Goal: Complete application form: Complete application form

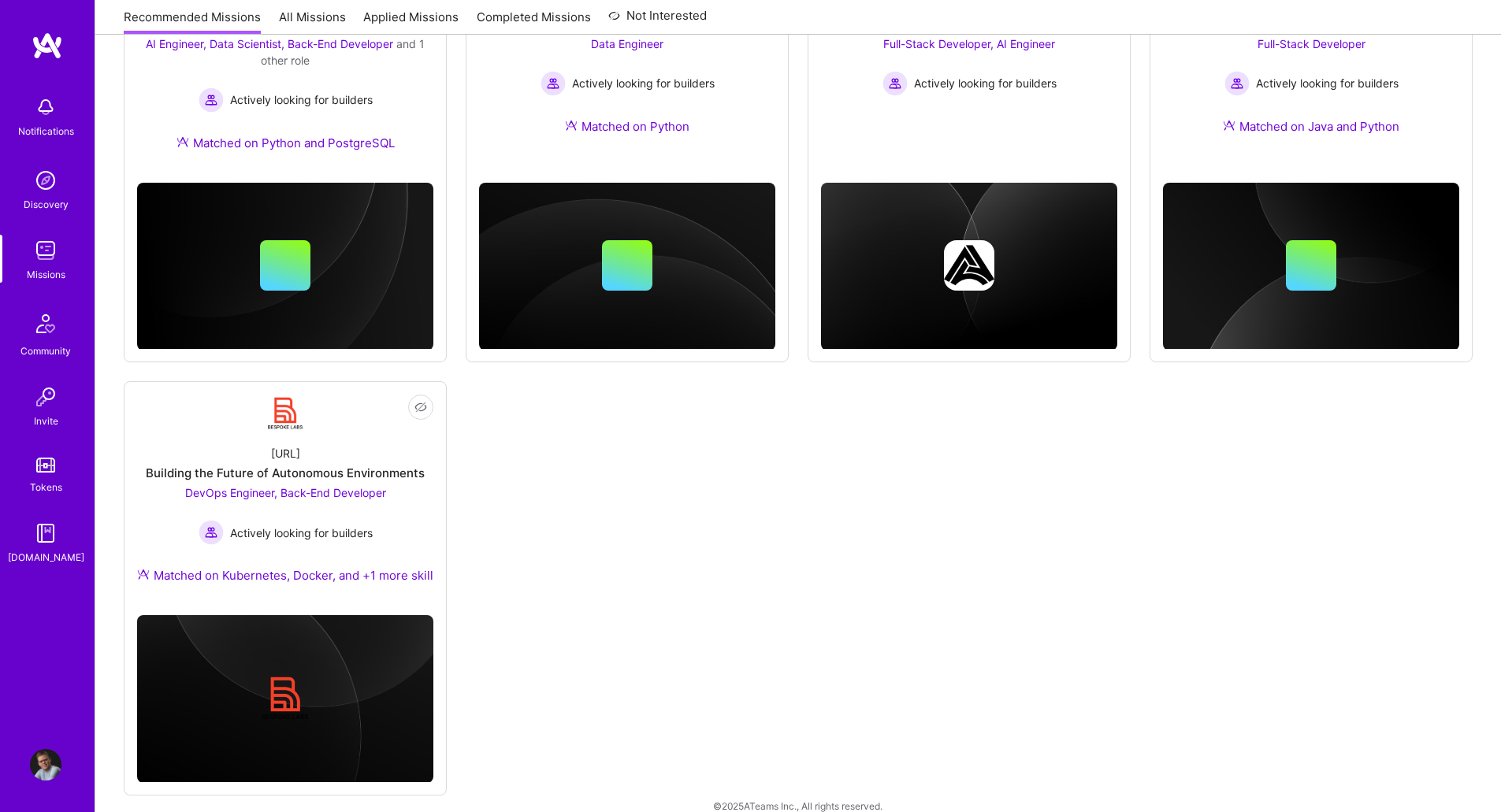
scroll to position [730, 0]
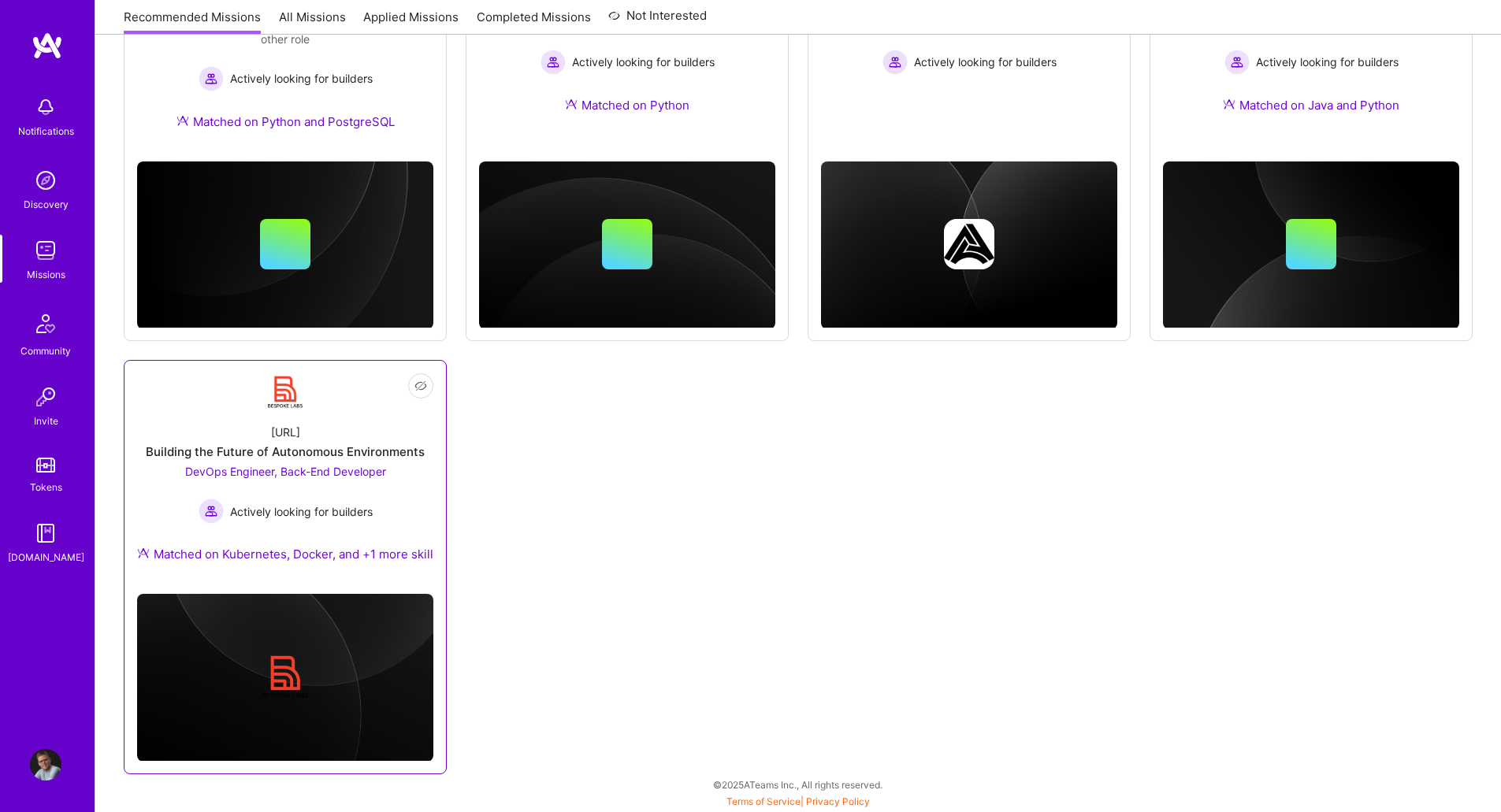
click at [279, 424] on div "[URL]" at bounding box center [285, 432] width 29 height 17
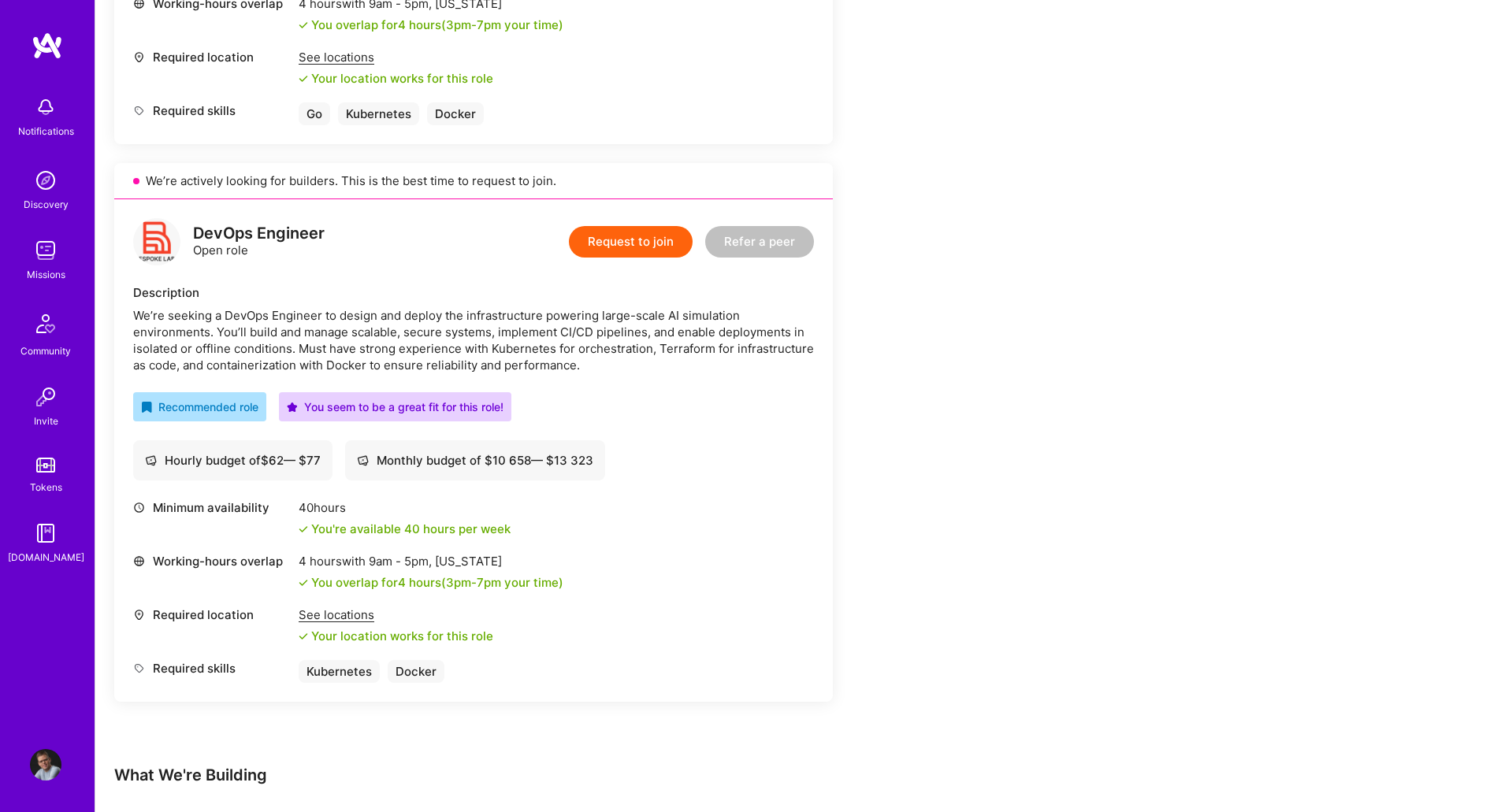
scroll to position [761, 0]
click at [636, 237] on button "Request to join" at bounding box center [631, 245] width 124 height 32
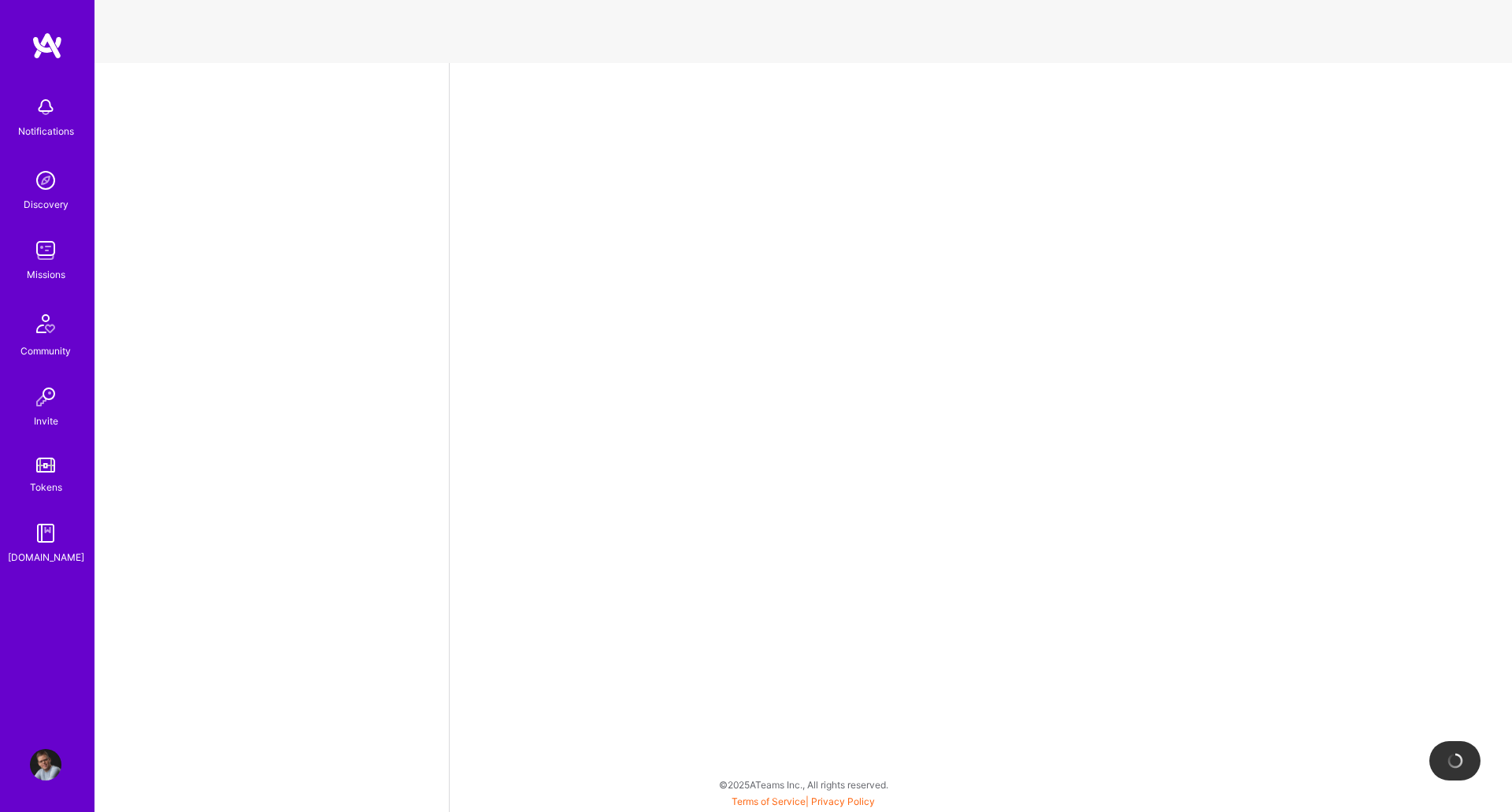
select select "SE"
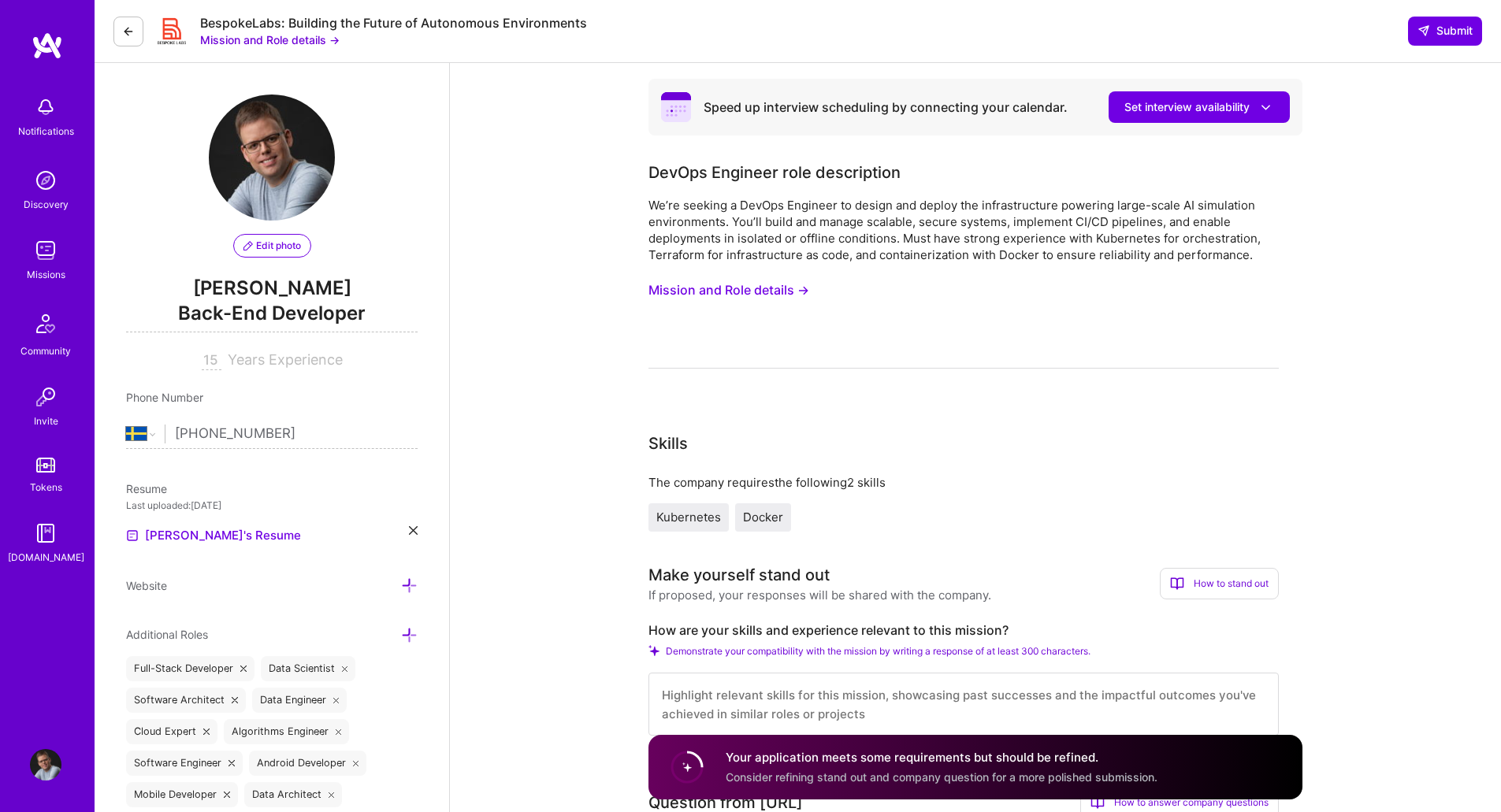
click at [212, 362] on input "15" at bounding box center [211, 361] width 20 height 19
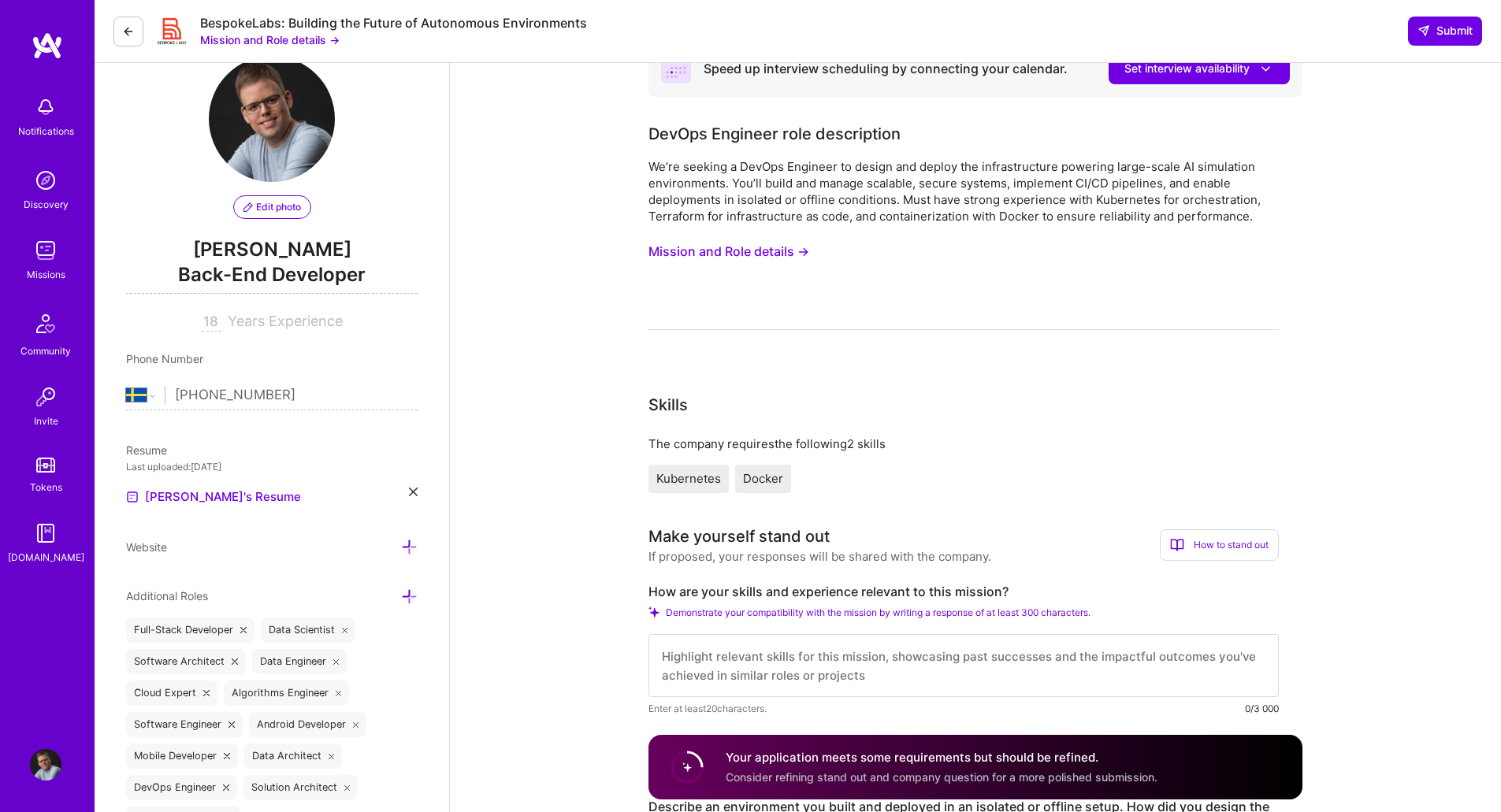
scroll to position [38, 0]
type input "18"
click at [724, 256] on button "Mission and Role details →" at bounding box center [728, 252] width 161 height 29
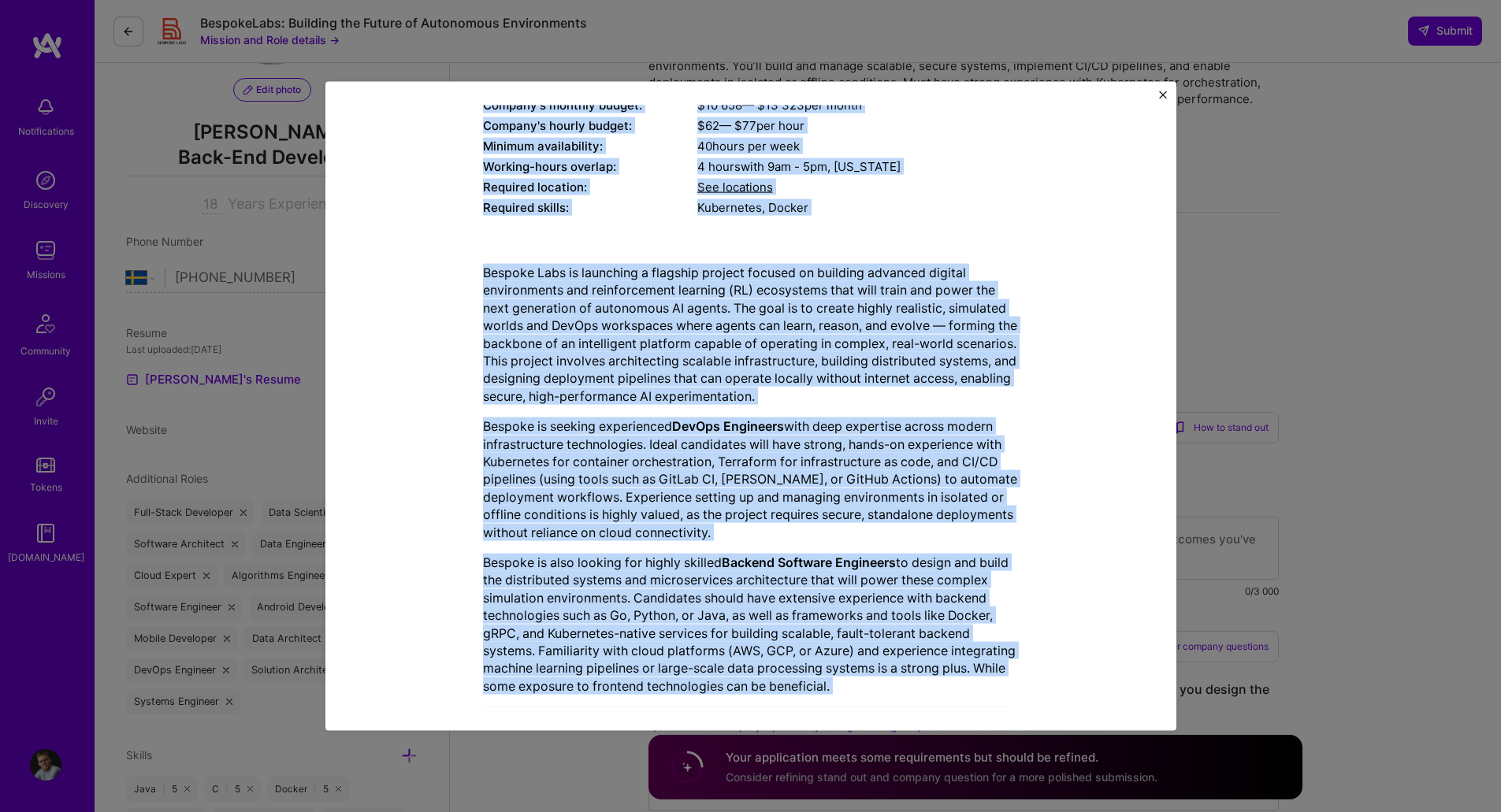
scroll to position [298, 0]
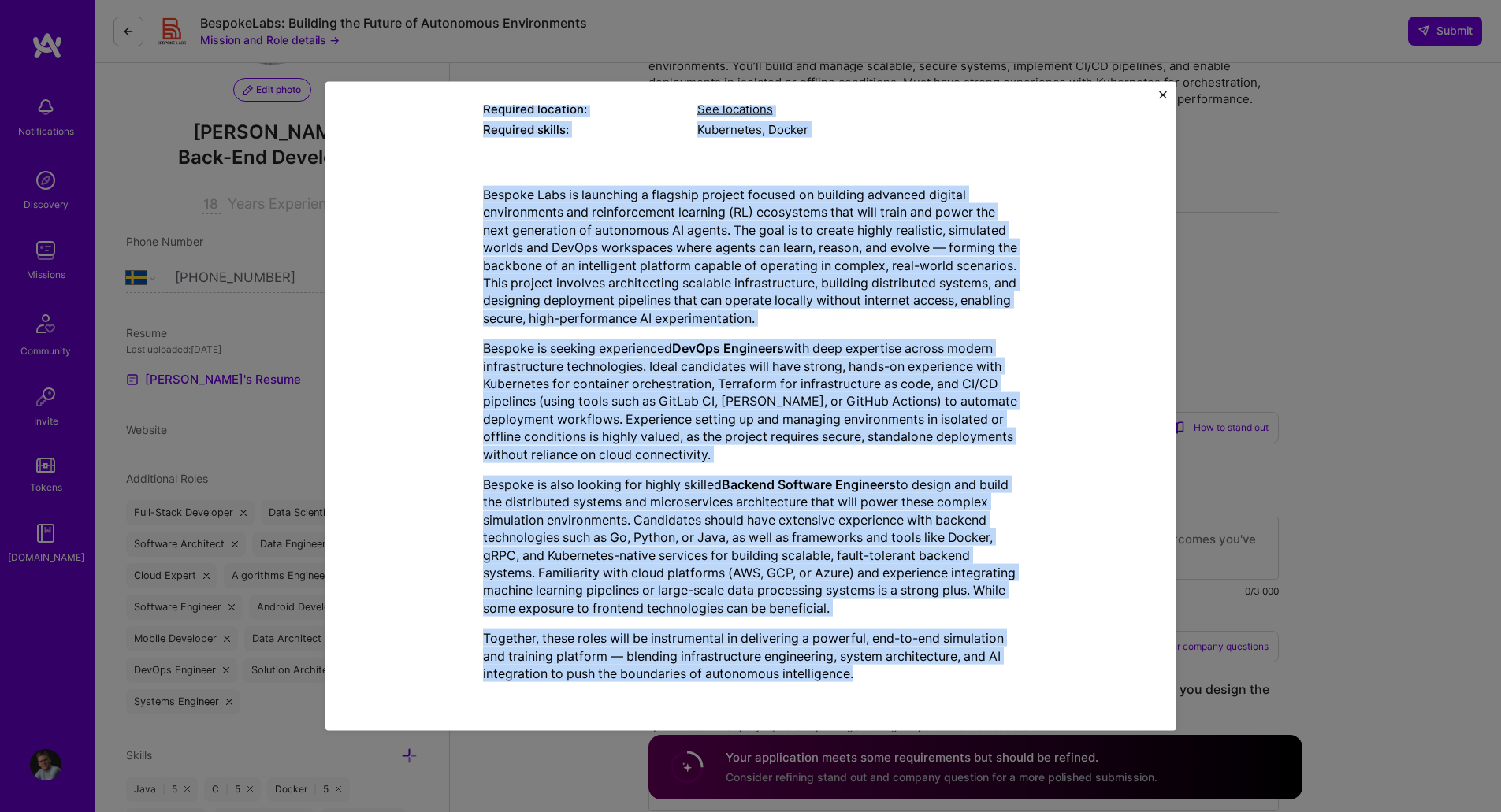
drag, startPoint x: 476, startPoint y: 199, endPoint x: 854, endPoint y: 692, distance: 621.2
click at [854, 692] on div "Mission Description and Role Details DevOps Engineer role description We’re see…" at bounding box center [750, 256] width 778 height 876
copy div "LorEmi Dolorsit amet consectetur Ad’el seddoei t IncIdi Utlabore et dolore mag …"
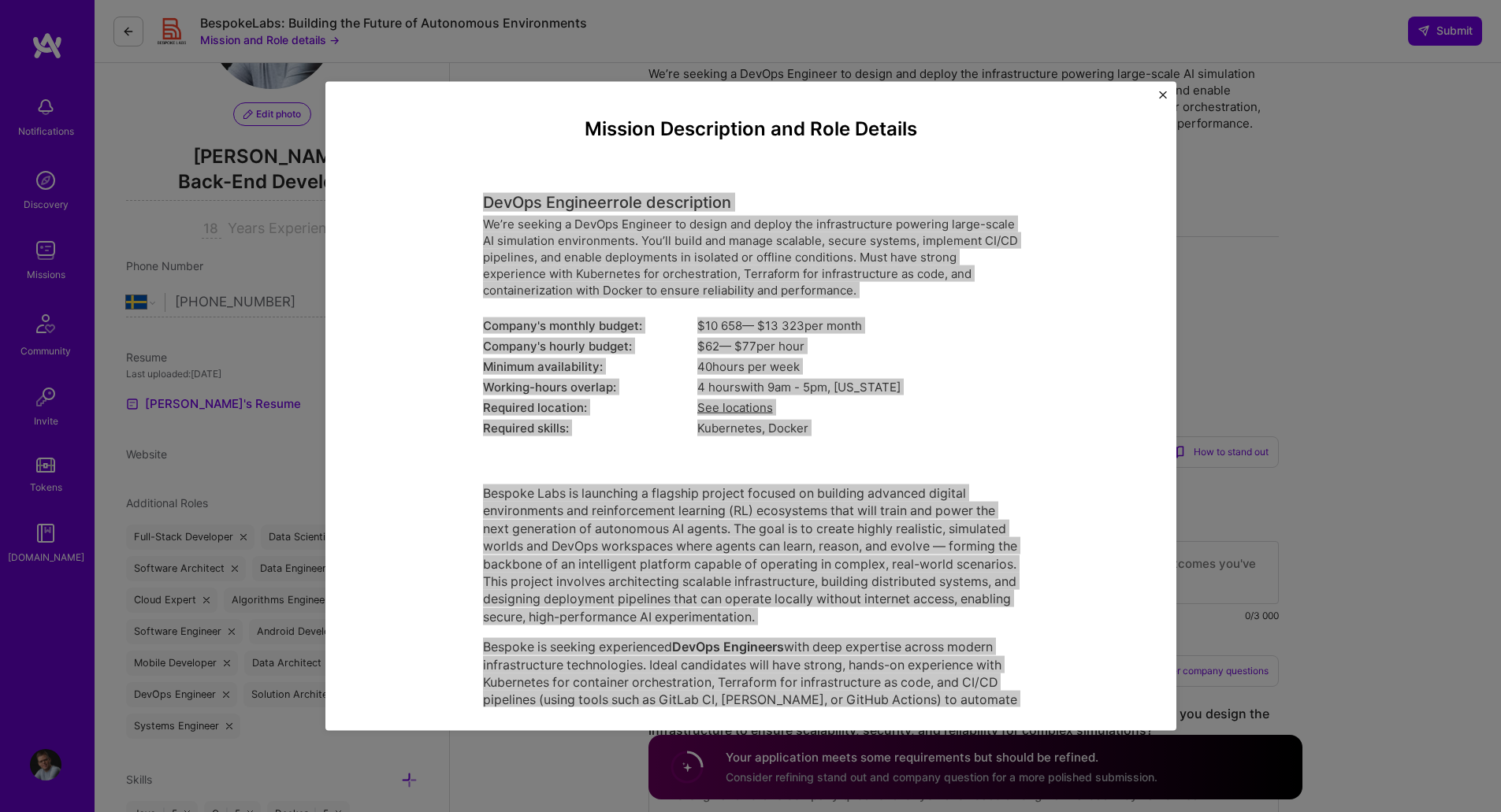
scroll to position [132, 0]
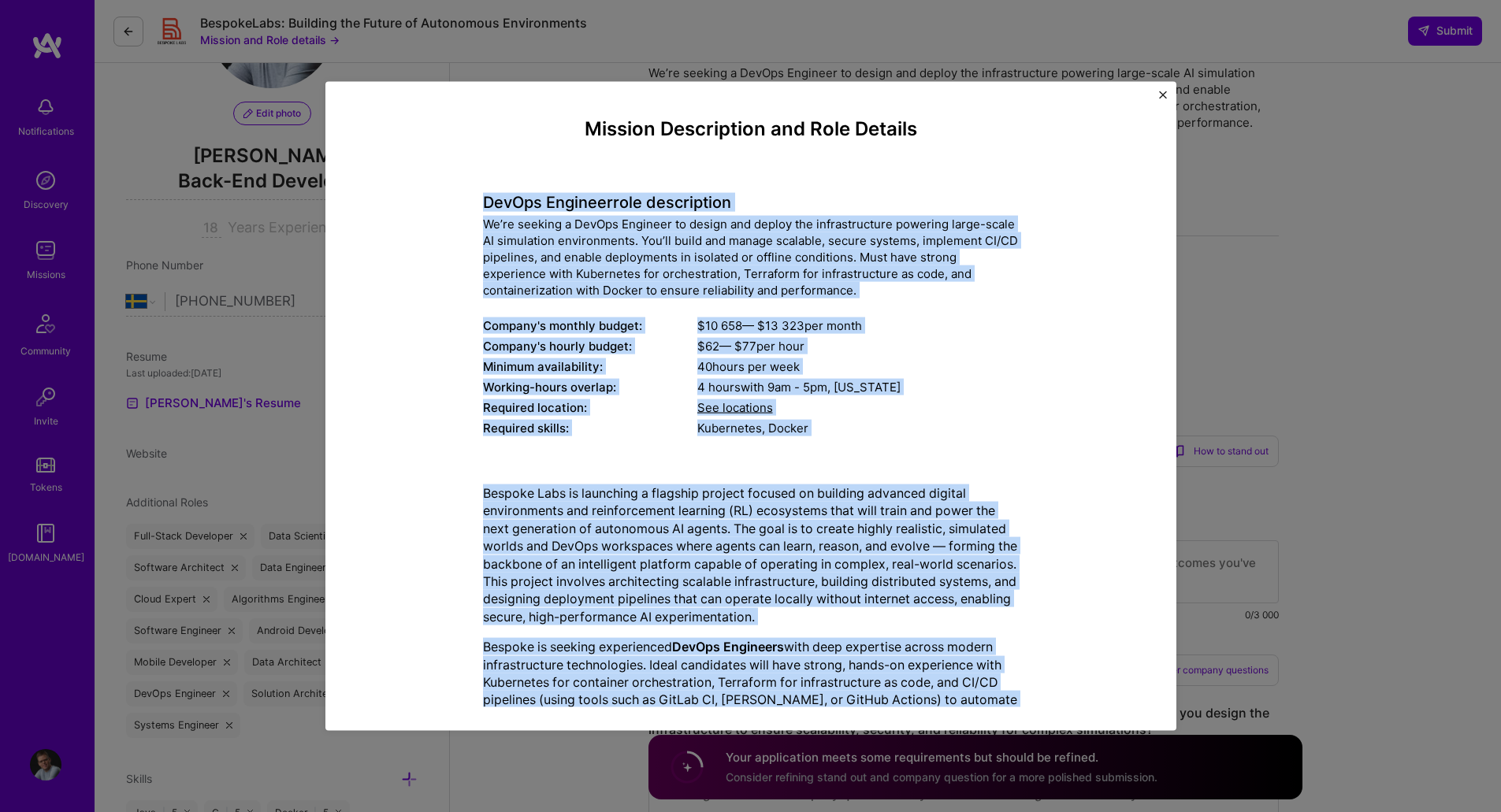
click at [591, 289] on div "We’re seeking a DevOps Engineer to design and deploy the infrastructure powerin…" at bounding box center [750, 256] width 536 height 83
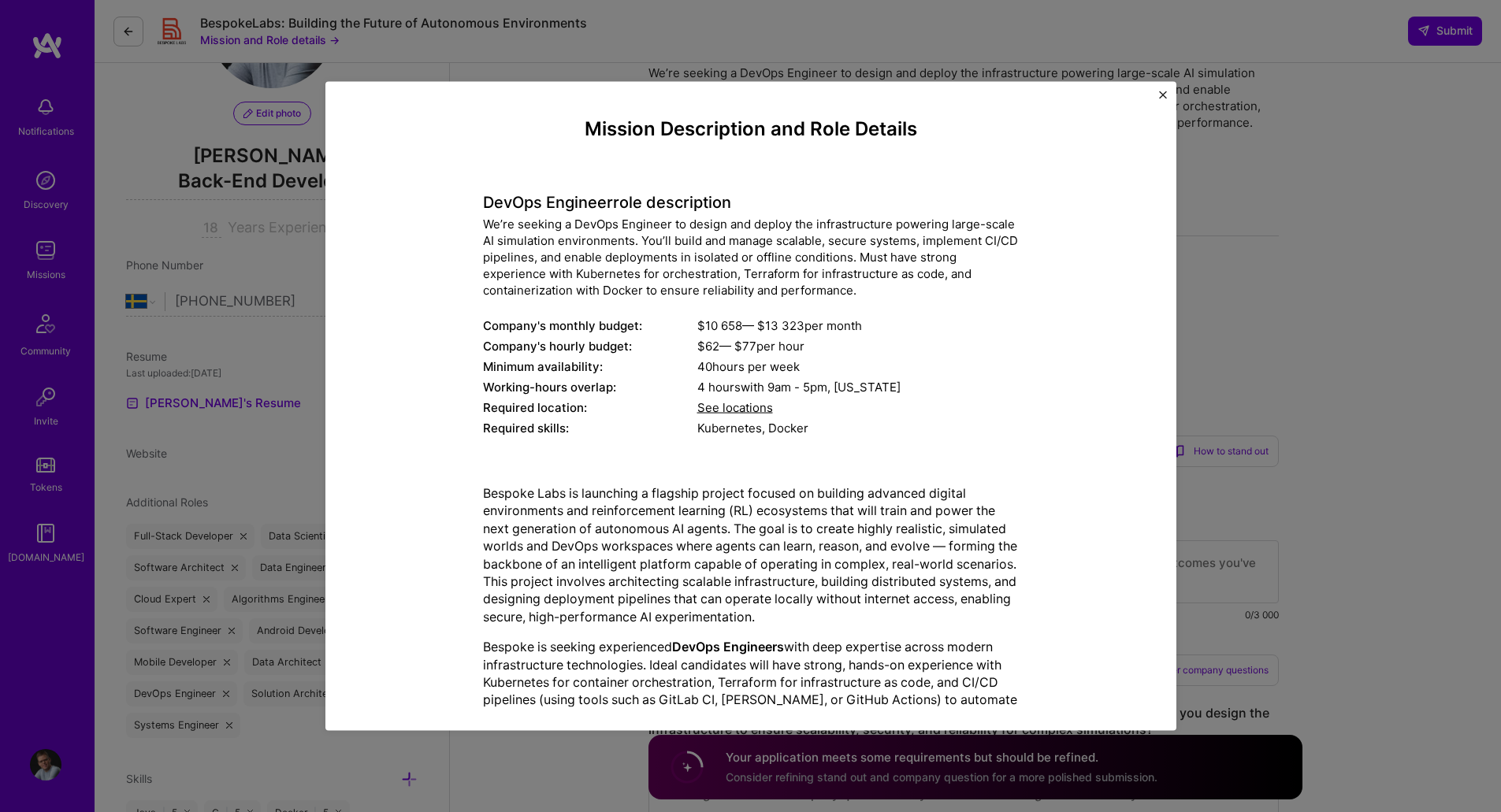
click at [1167, 93] on div "Mission Description and Role Details DevOps Engineer role description We’re see…" at bounding box center [750, 406] width 851 height 650
click at [1160, 93] on img "Close" at bounding box center [1163, 94] width 8 height 8
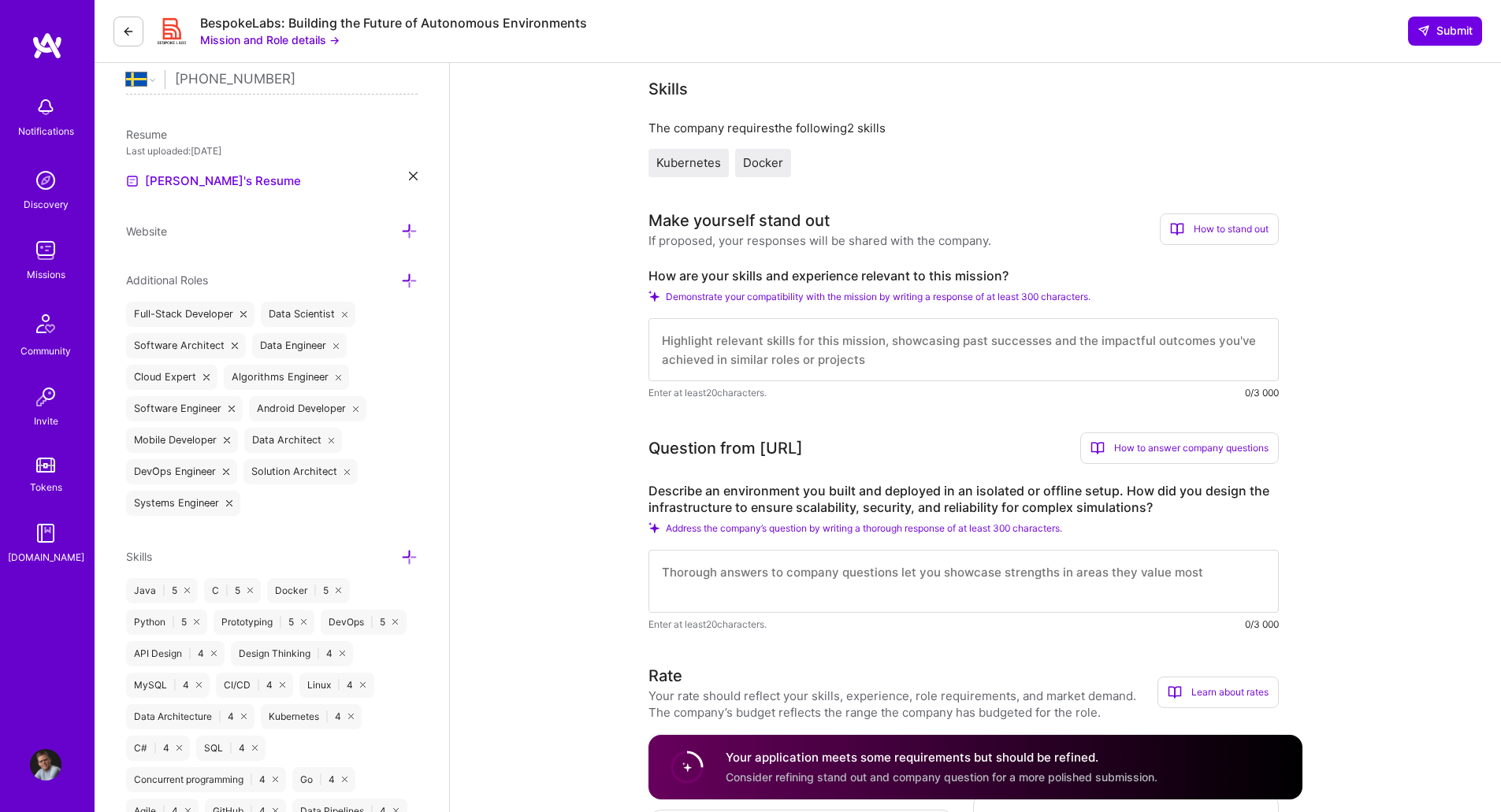
scroll to position [355, 0]
click at [829, 351] on textarea at bounding box center [963, 349] width 630 height 63
click at [962, 351] on textarea at bounding box center [963, 349] width 630 height 63
click at [709, 589] on textarea at bounding box center [963, 581] width 630 height 63
click at [704, 342] on textarea at bounding box center [963, 349] width 630 height 63
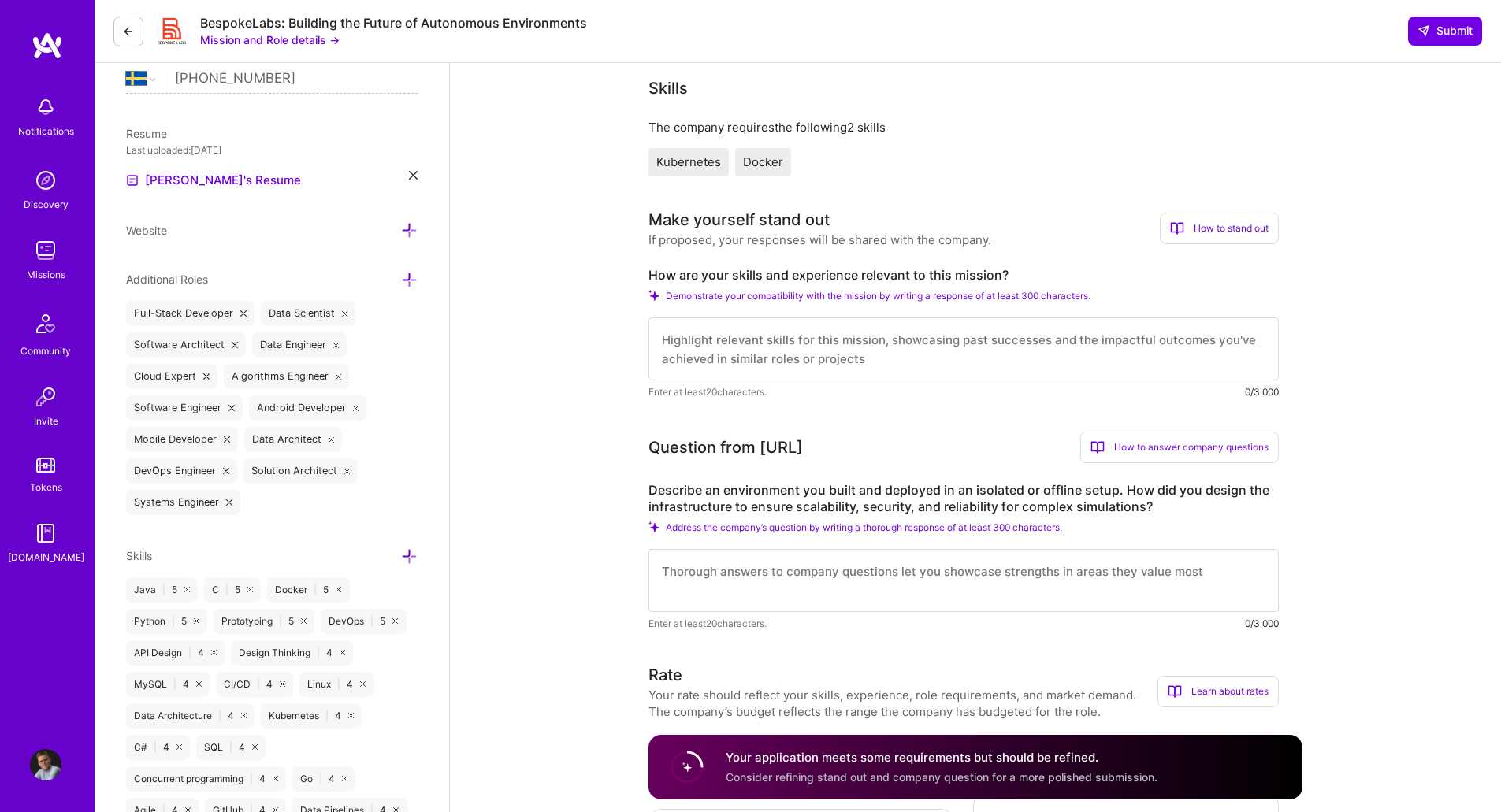
click at [946, 347] on textarea at bounding box center [963, 349] width 630 height 63
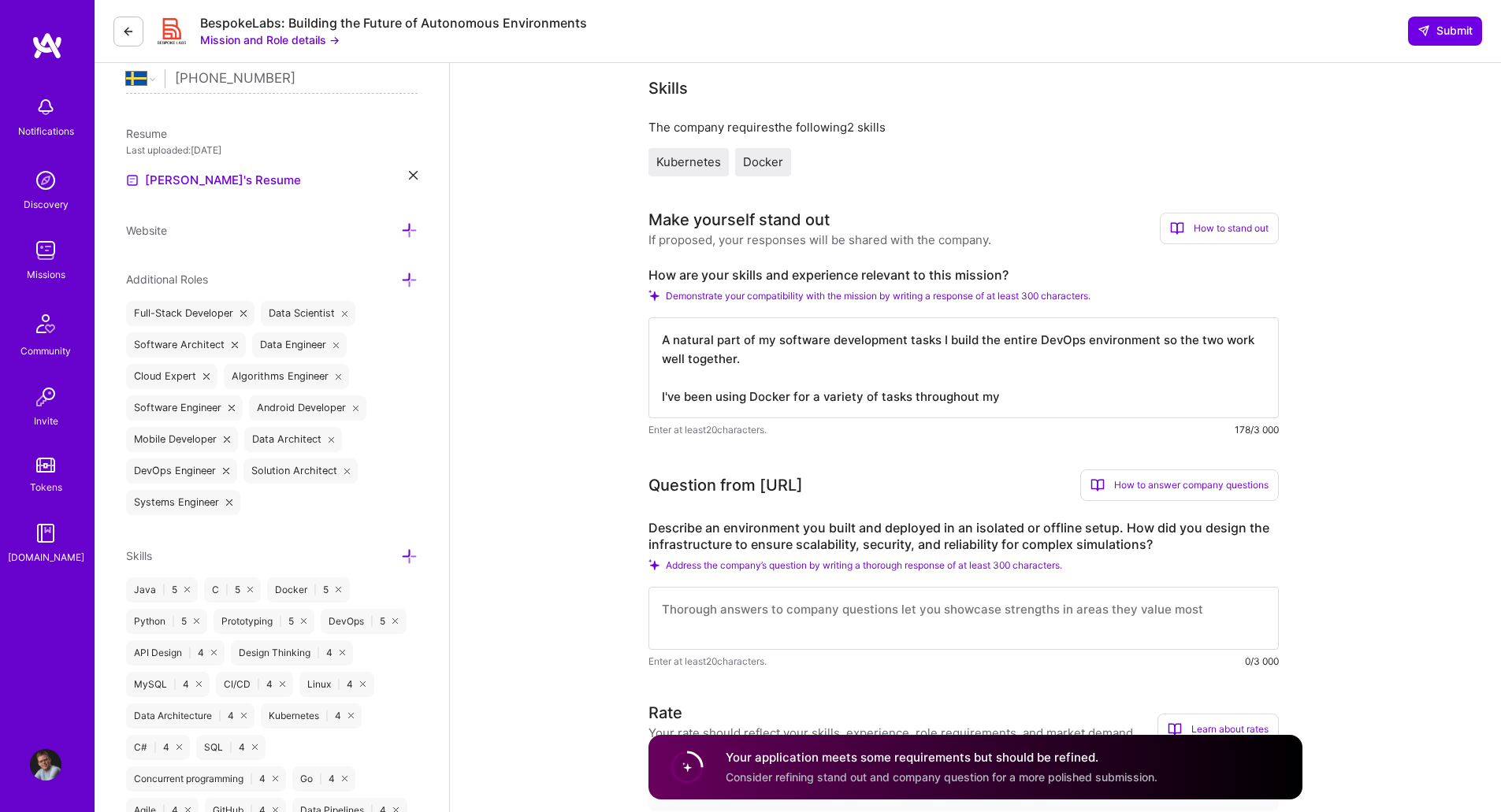
click at [1241, 233] on div "How to stand out" at bounding box center [1219, 229] width 119 height 32
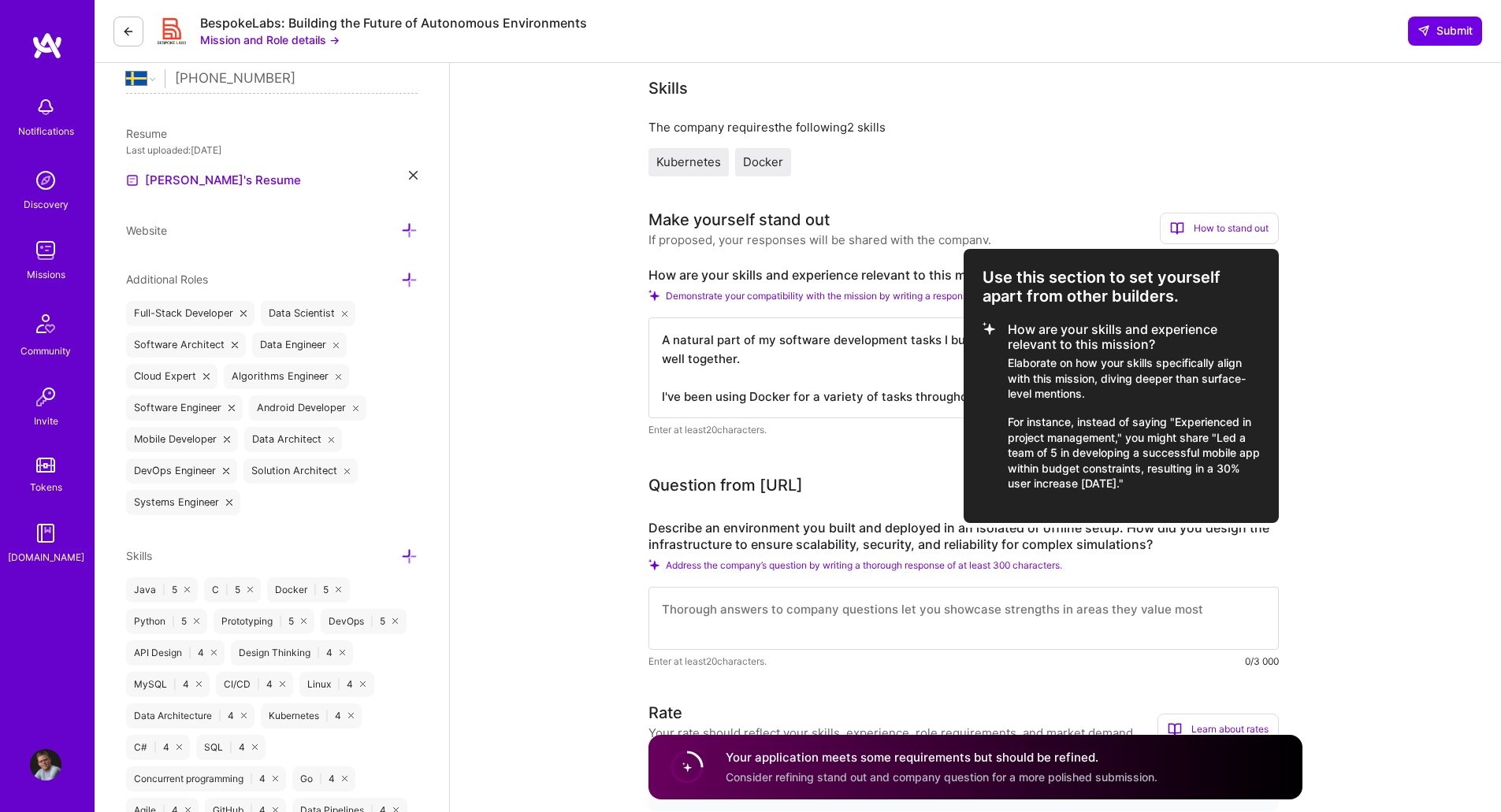
click at [855, 381] on div at bounding box center [750, 406] width 1501 height 812
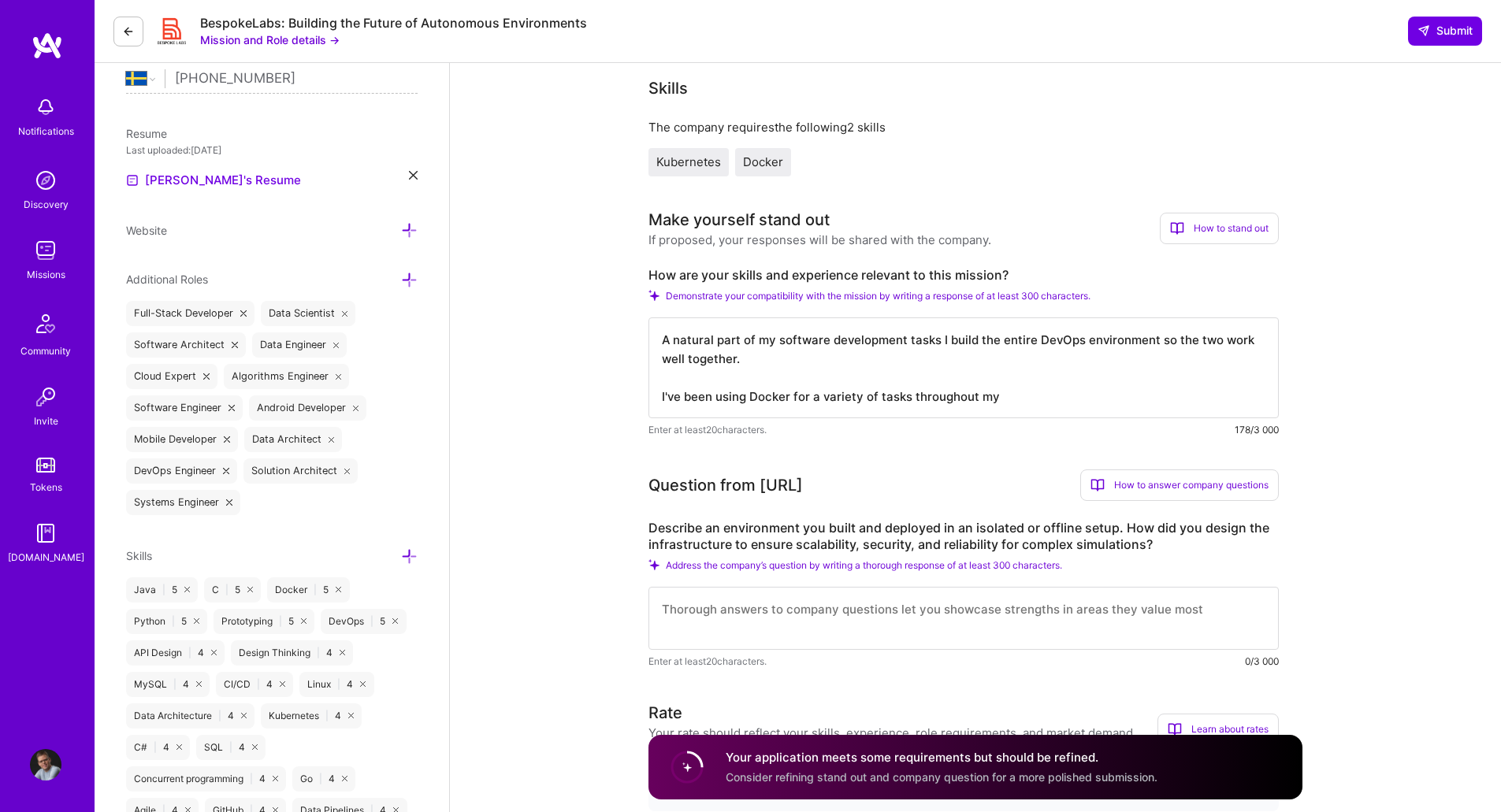
drag, startPoint x: 1018, startPoint y: 394, endPoint x: 646, endPoint y: 394, distance: 372.0
click at [779, 358] on textarea "A natural part of my software development tasks I build the entire DevOps envir…" at bounding box center [963, 367] width 630 height 101
drag, startPoint x: 1028, startPoint y: 400, endPoint x: 608, endPoint y: 431, distance: 421.1
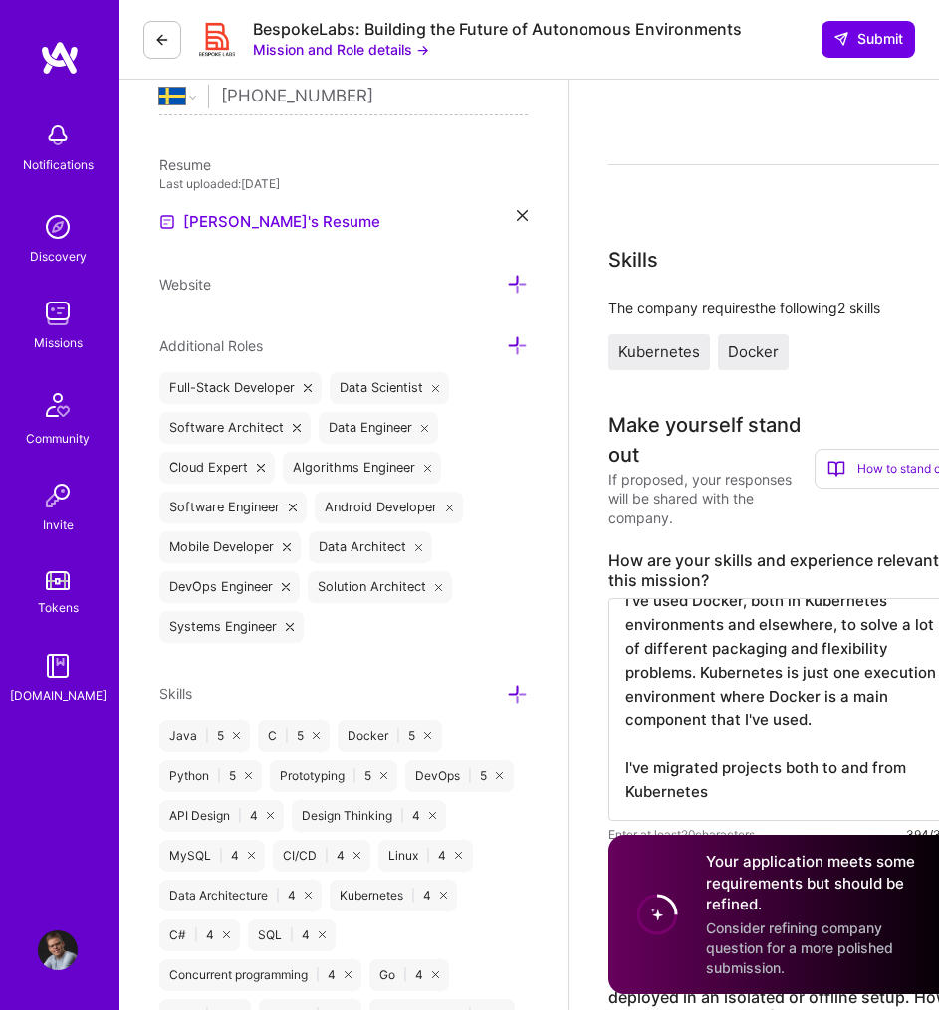
scroll to position [145, 0]
click at [735, 792] on textarea "A natural part of my software development tasks I build the entire DevOps envir…" at bounding box center [786, 709] width 356 height 223
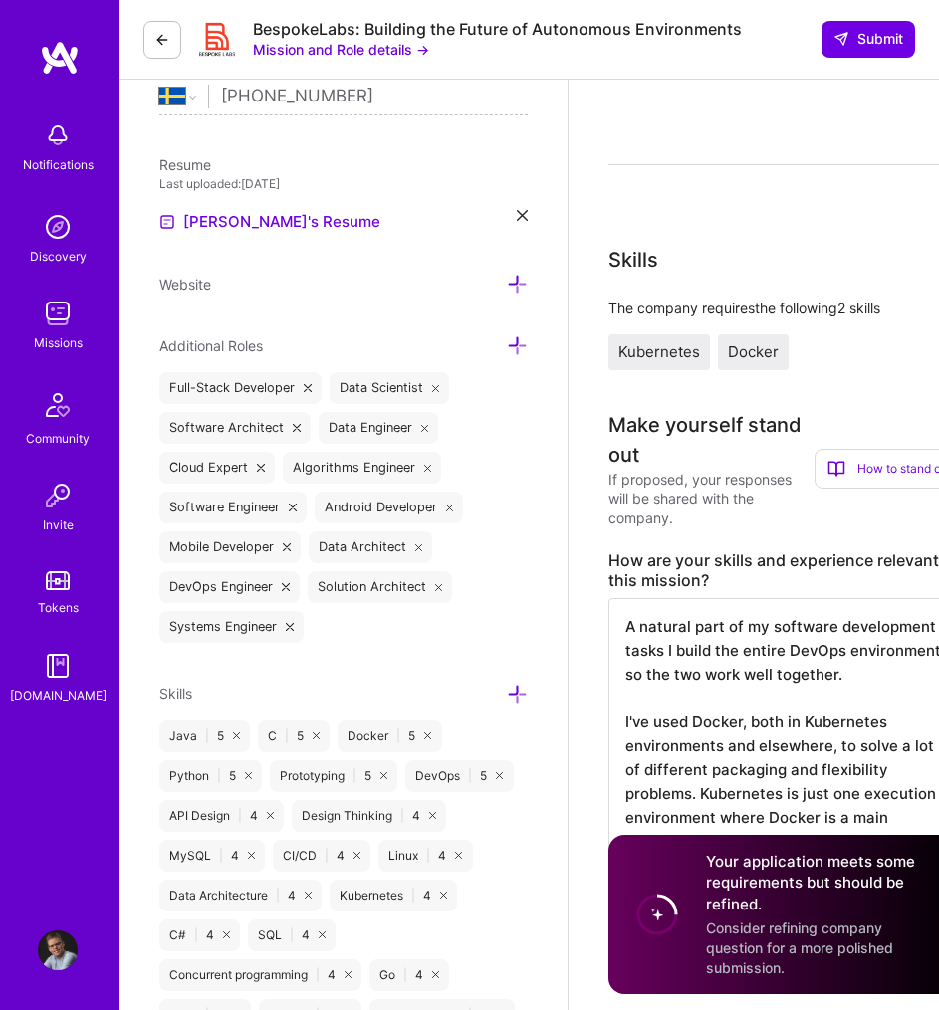
scroll to position [2, 0]
click at [622, 692] on textarea "A natural part of my software development tasks I build the entire DevOps envir…" at bounding box center [786, 781] width 356 height 366
paste textarea "s a natural part of my software development work, I design and build the entire…"
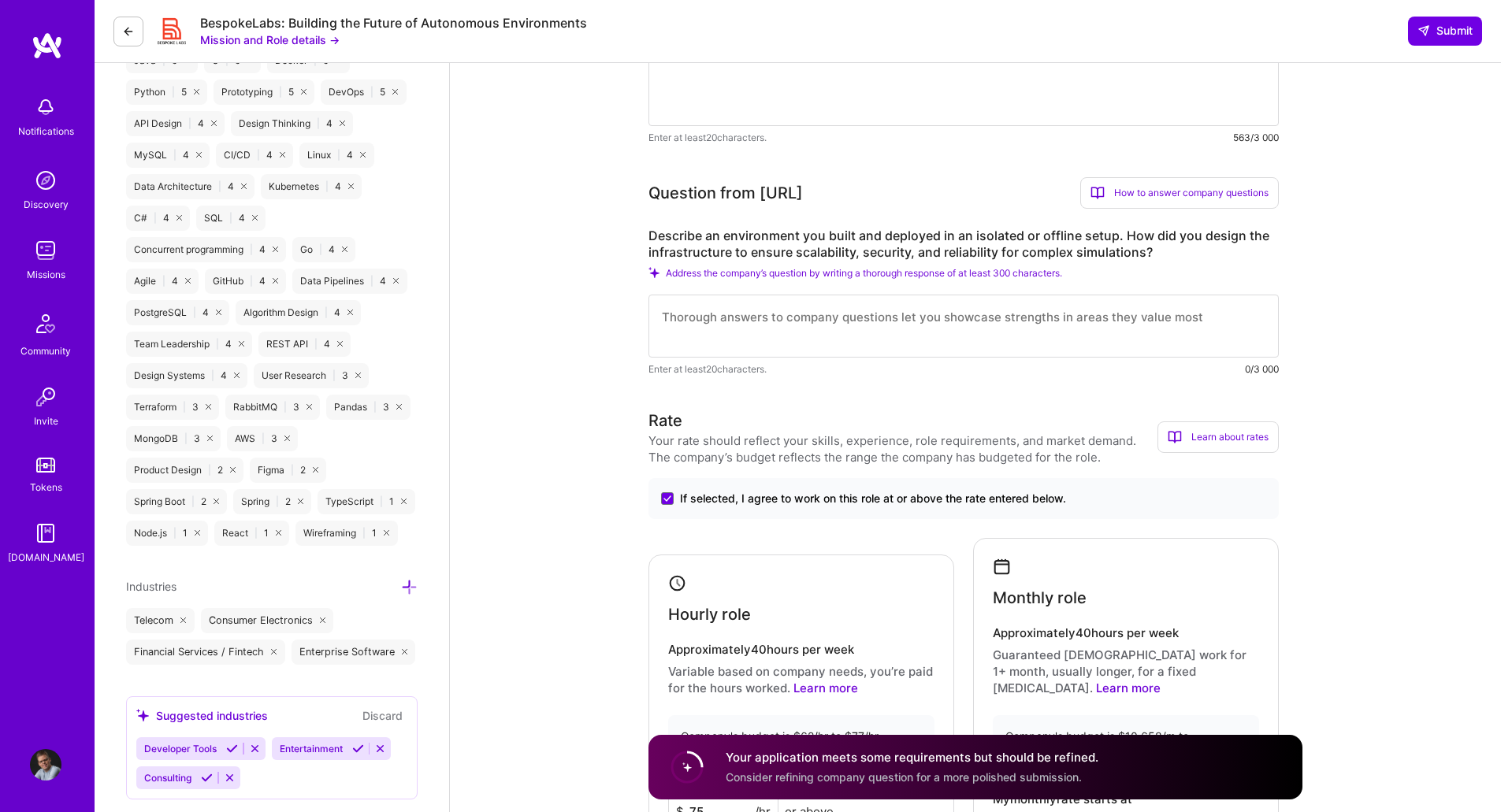
scroll to position [891, 0]
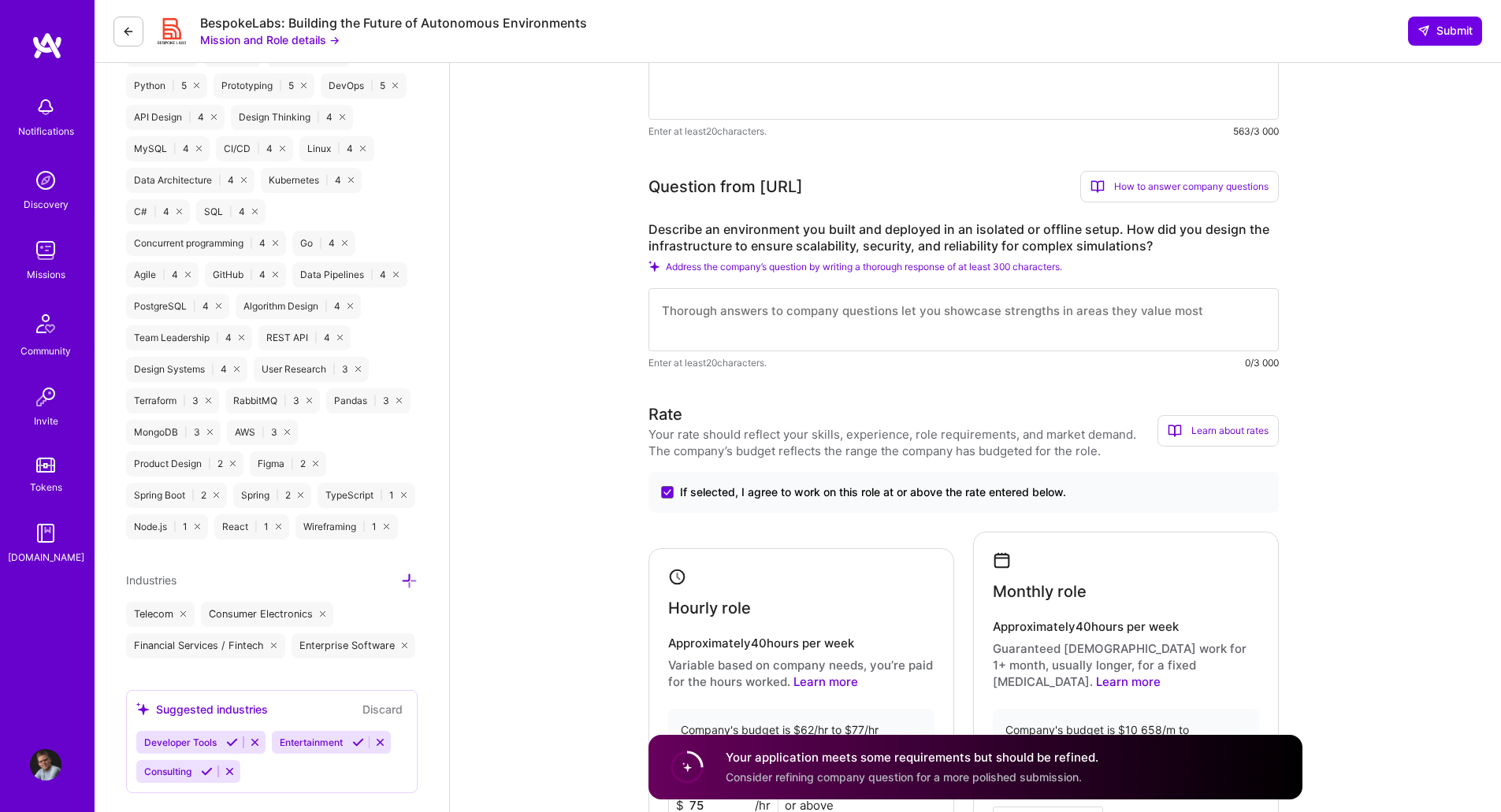
type textarea "As a natural part of my software development work, I design and build the entir…"
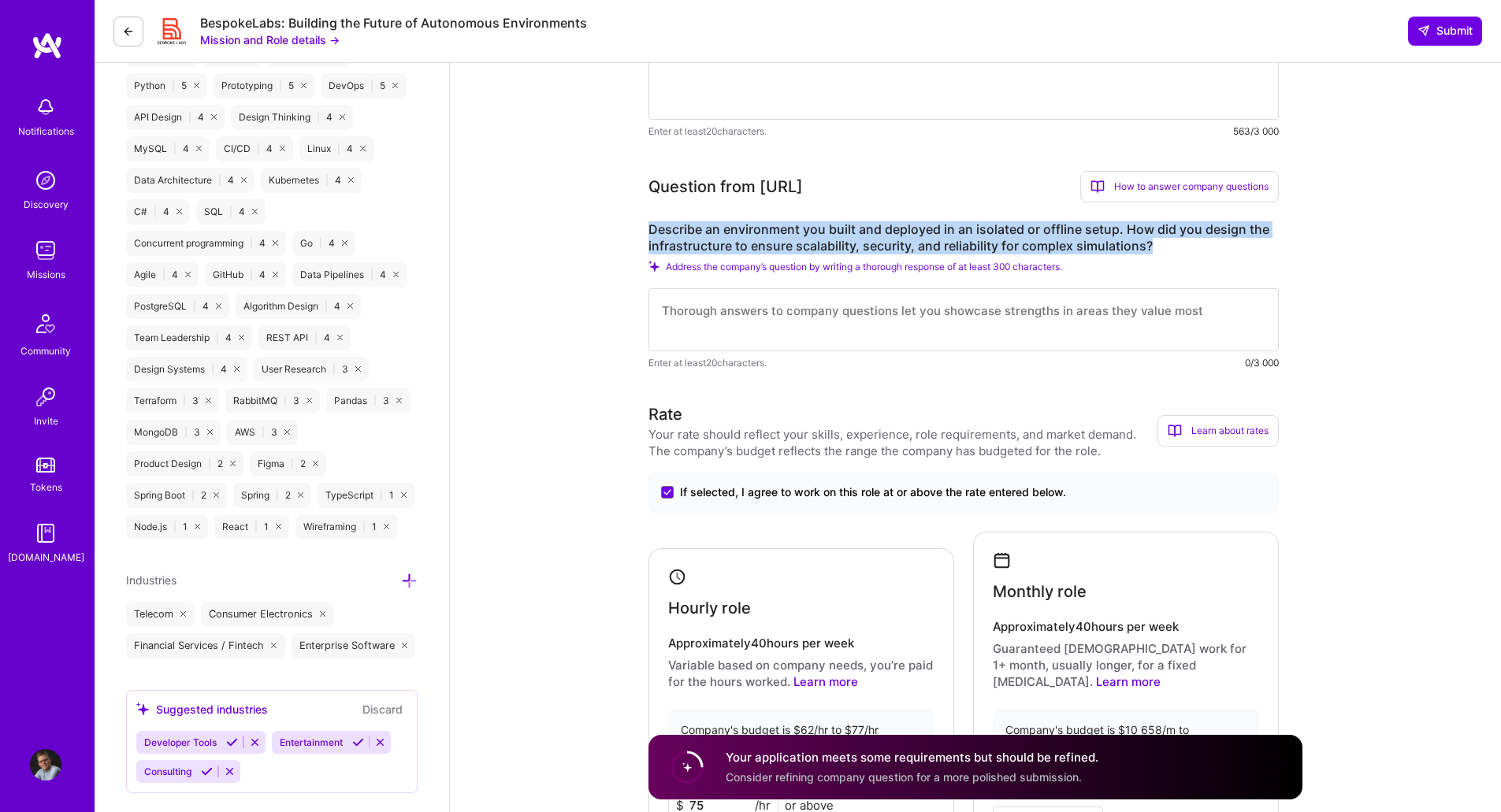
drag, startPoint x: 652, startPoint y: 230, endPoint x: 1149, endPoint y: 249, distance: 497.4
click at [1149, 249] on label "Describe an environment you built and deployed in an isolated or offline setup.…" at bounding box center [963, 238] width 630 height 33
copy label "Describe an environment you built and deployed in an isolated or offline setup.…"
click at [796, 305] on textarea at bounding box center [963, 320] width 630 height 63
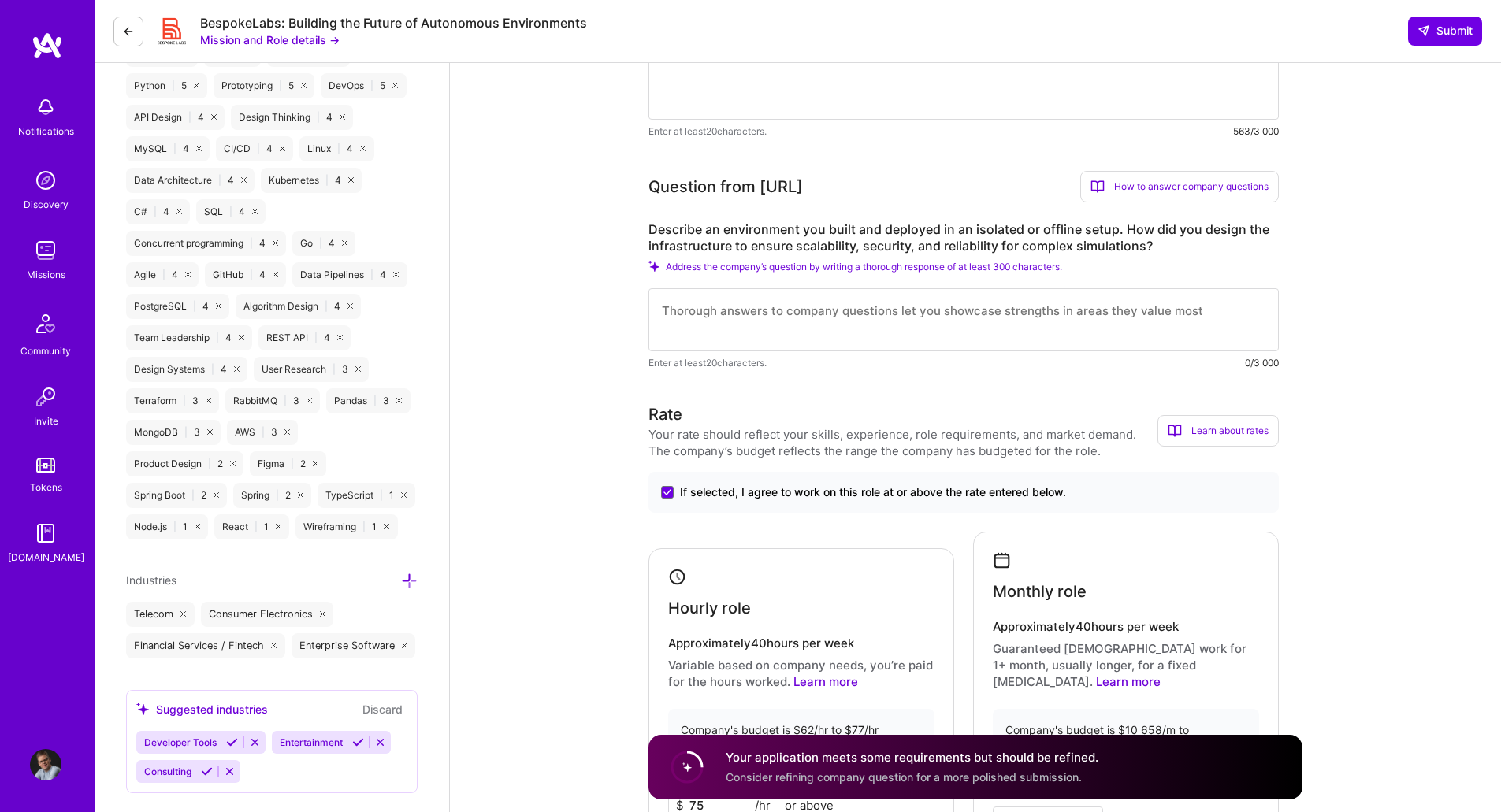
paste textarea "I’ve designed and deployed isolated environments for large-scale load and perfo…"
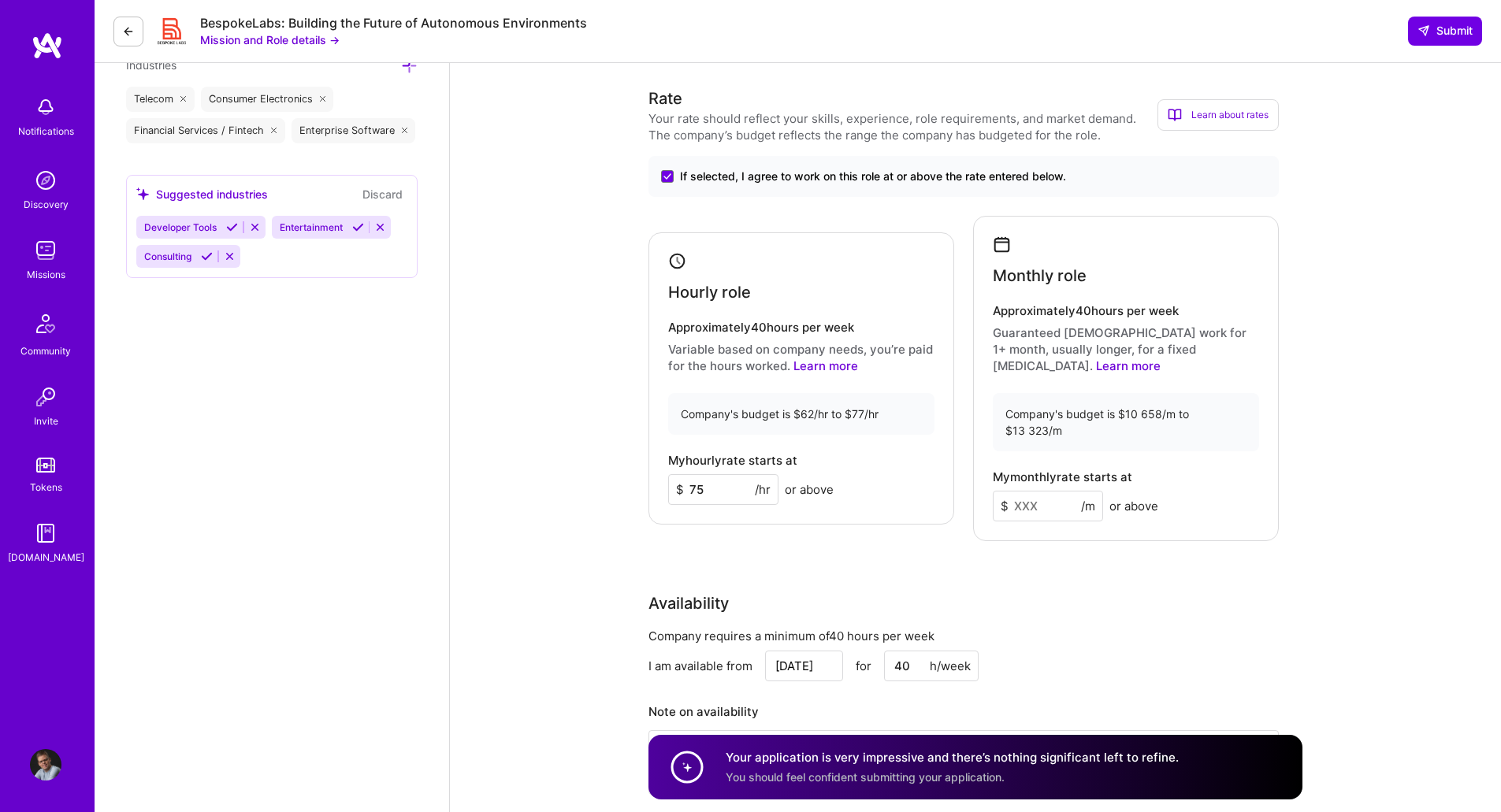
scroll to position [1407, 0]
type textarea "I’ve designed and deployed isolated environments for large-scale load and perfo…"
click at [1039, 490] on input at bounding box center [1047, 505] width 110 height 31
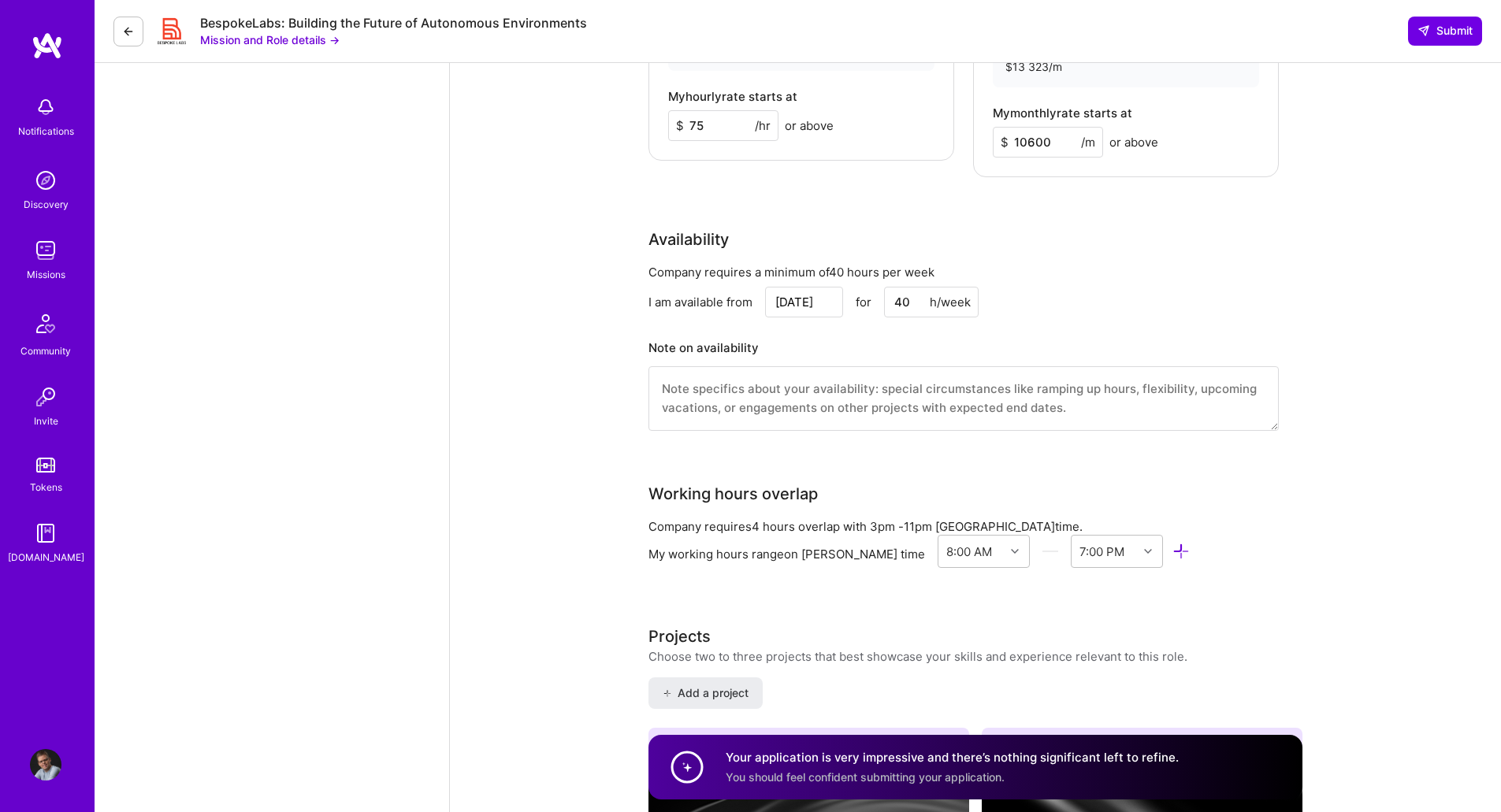
scroll to position [1771, 0]
type input "10600"
click at [1078, 393] on textarea at bounding box center [963, 398] width 630 height 65
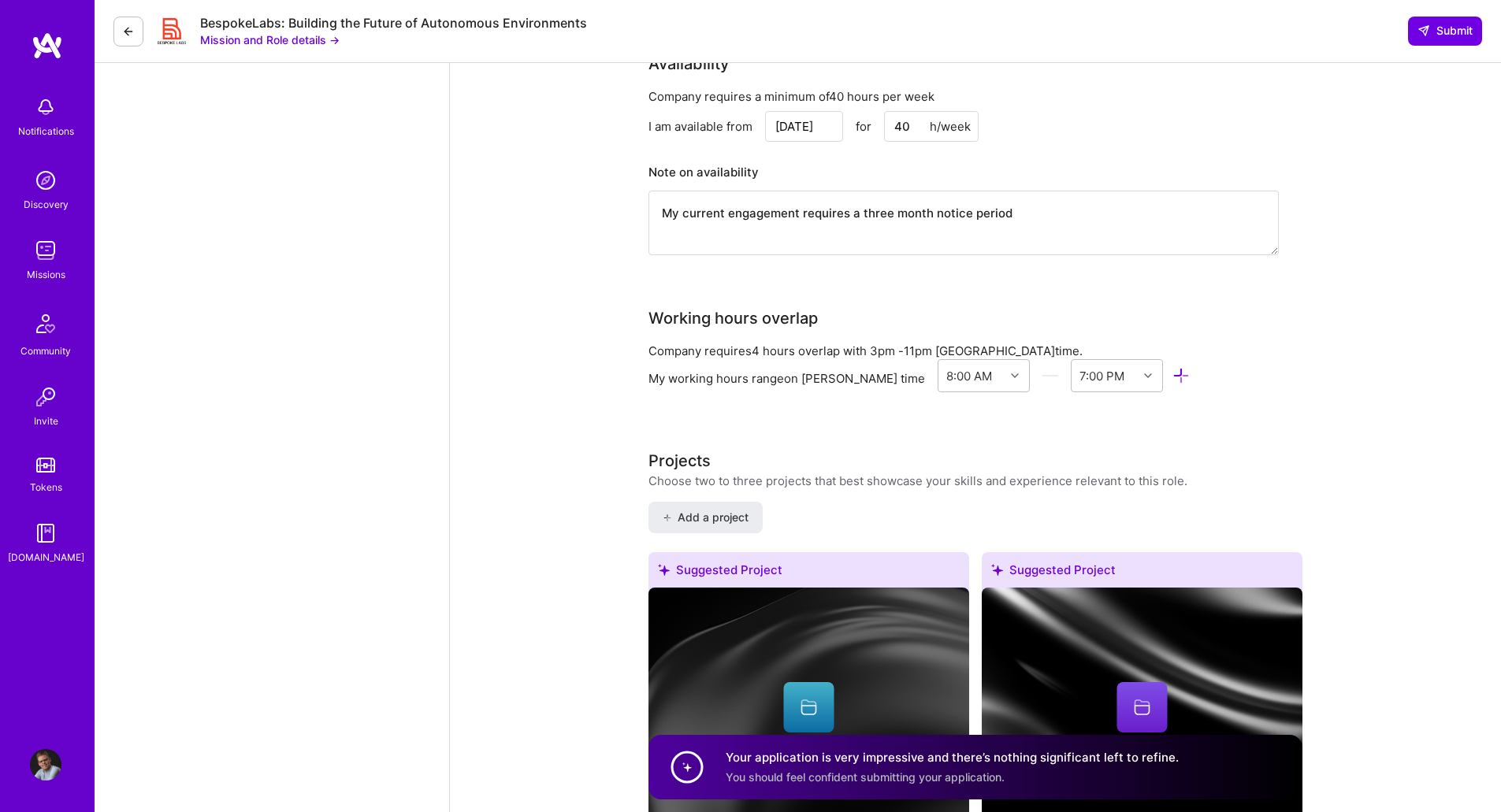
scroll to position [1947, 0]
type textarea "My current engagement requires a three month notice period"
click at [1172, 366] on icon at bounding box center [1181, 375] width 18 height 18
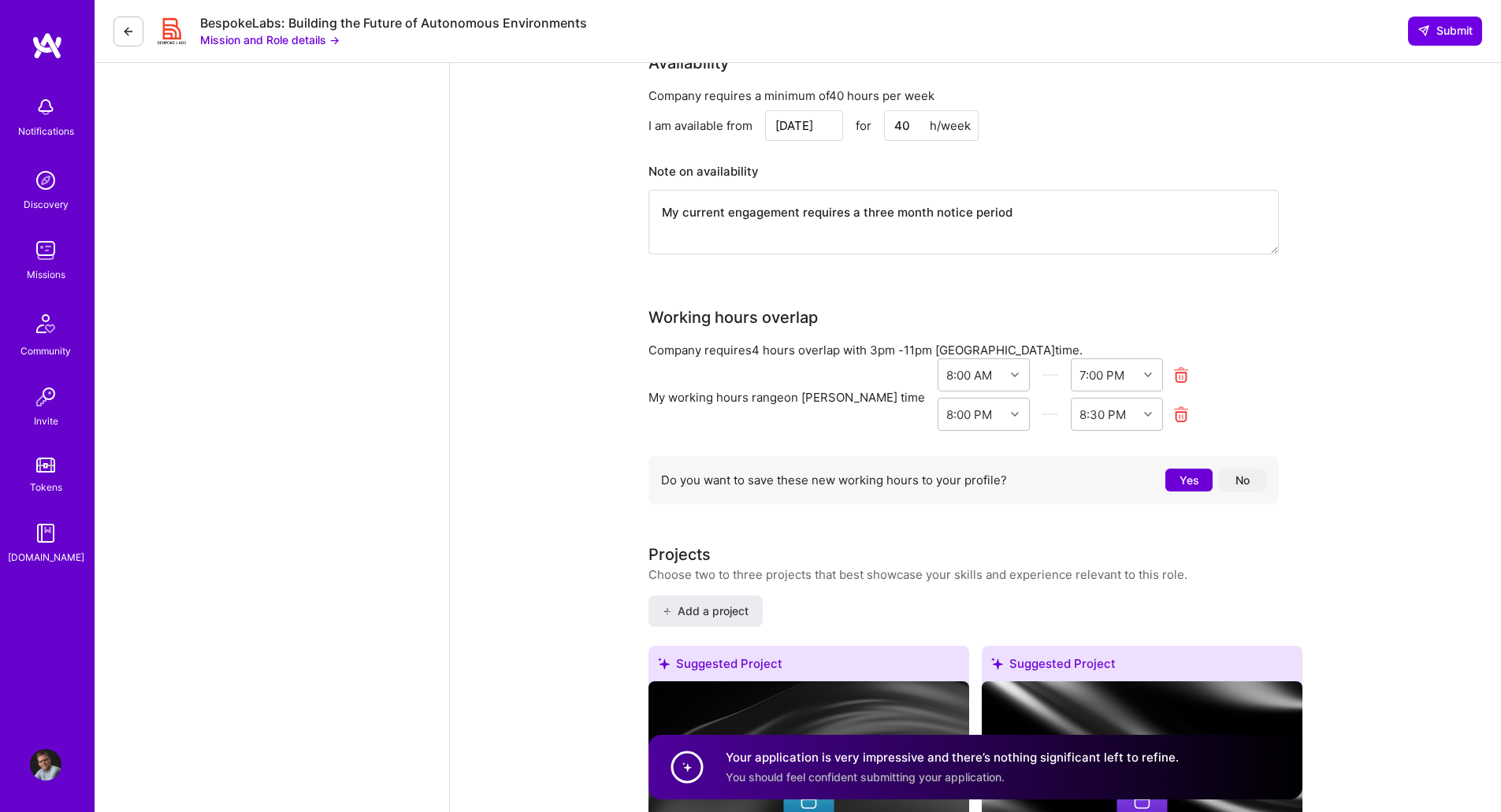
click at [1172, 406] on icon at bounding box center [1181, 415] width 18 height 18
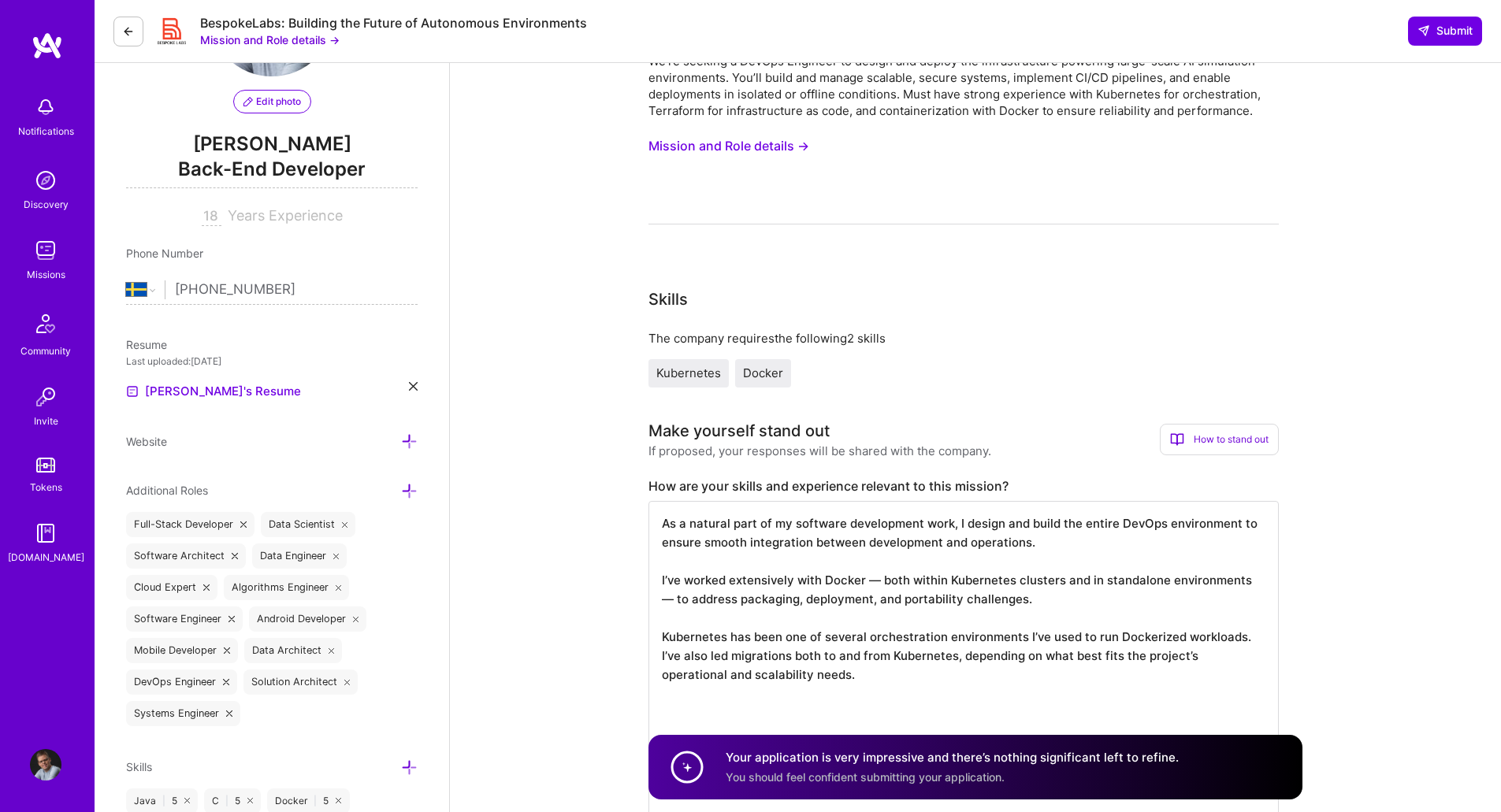
scroll to position [0, 0]
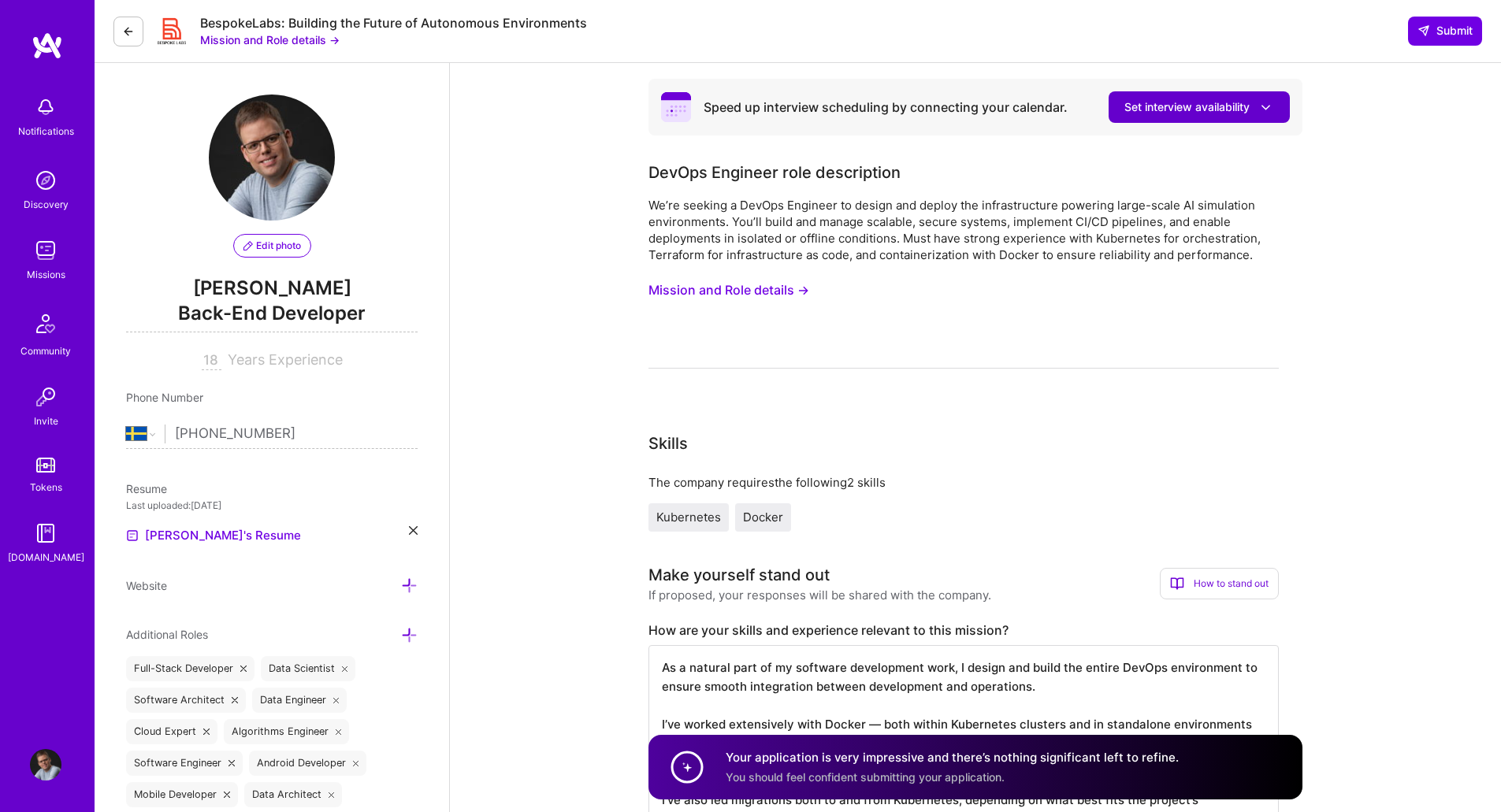
click at [1182, 106] on span "Set interview availability" at bounding box center [1199, 107] width 150 height 17
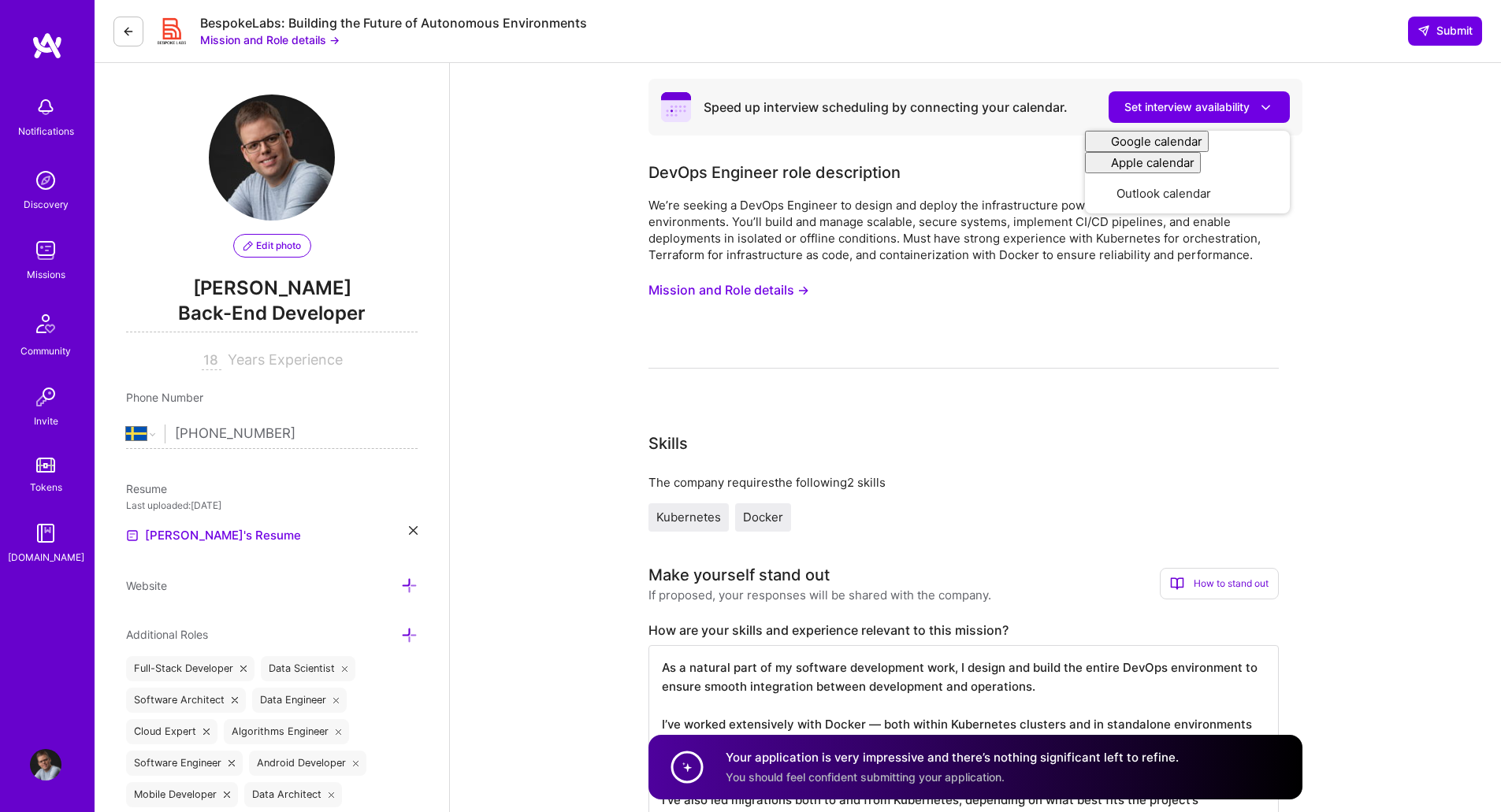
click at [1450, 31] on span "Submit" at bounding box center [1446, 31] width 55 height 16
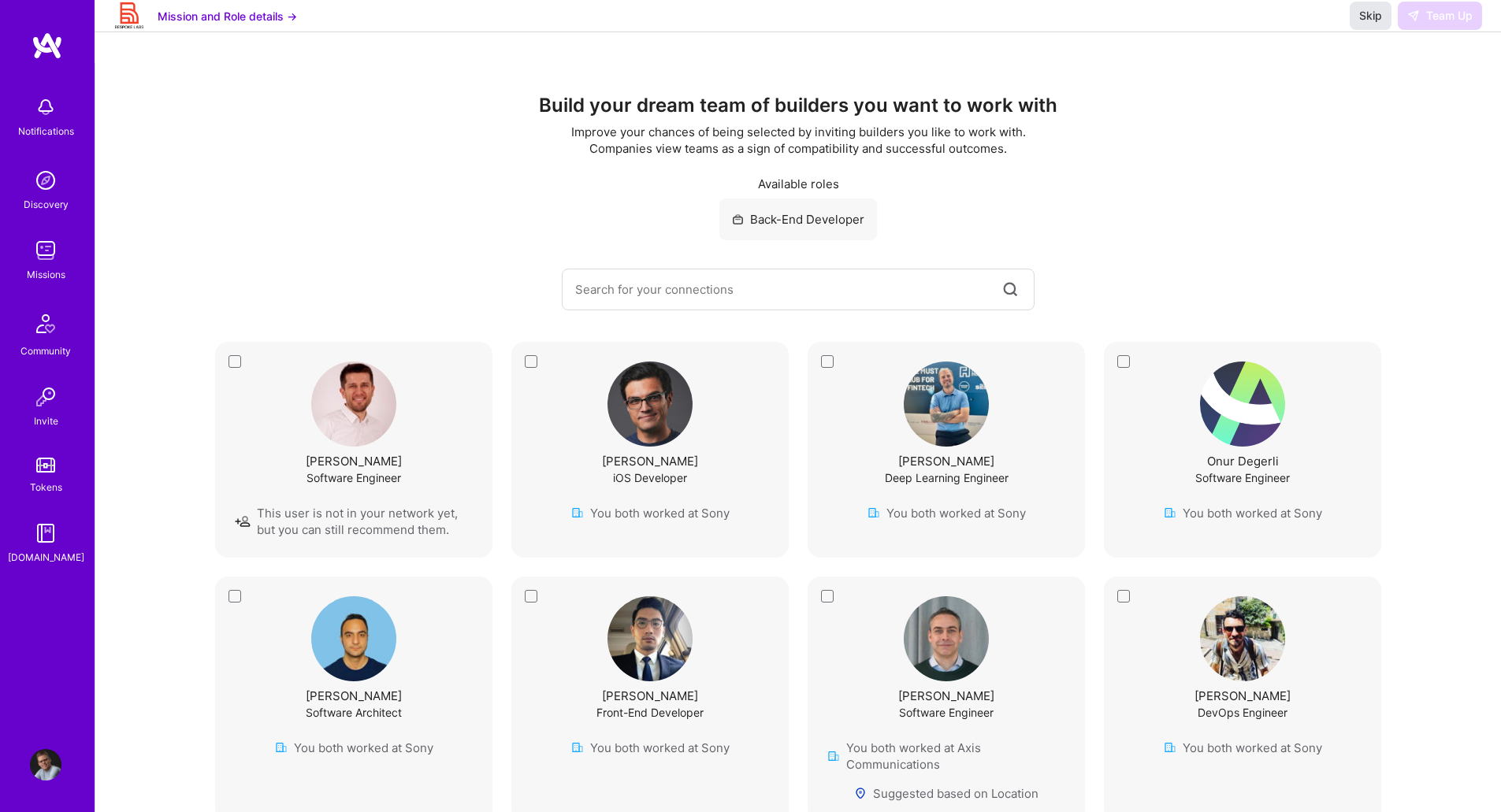
click at [1364, 24] on span "Skip" at bounding box center [1370, 16] width 23 height 16
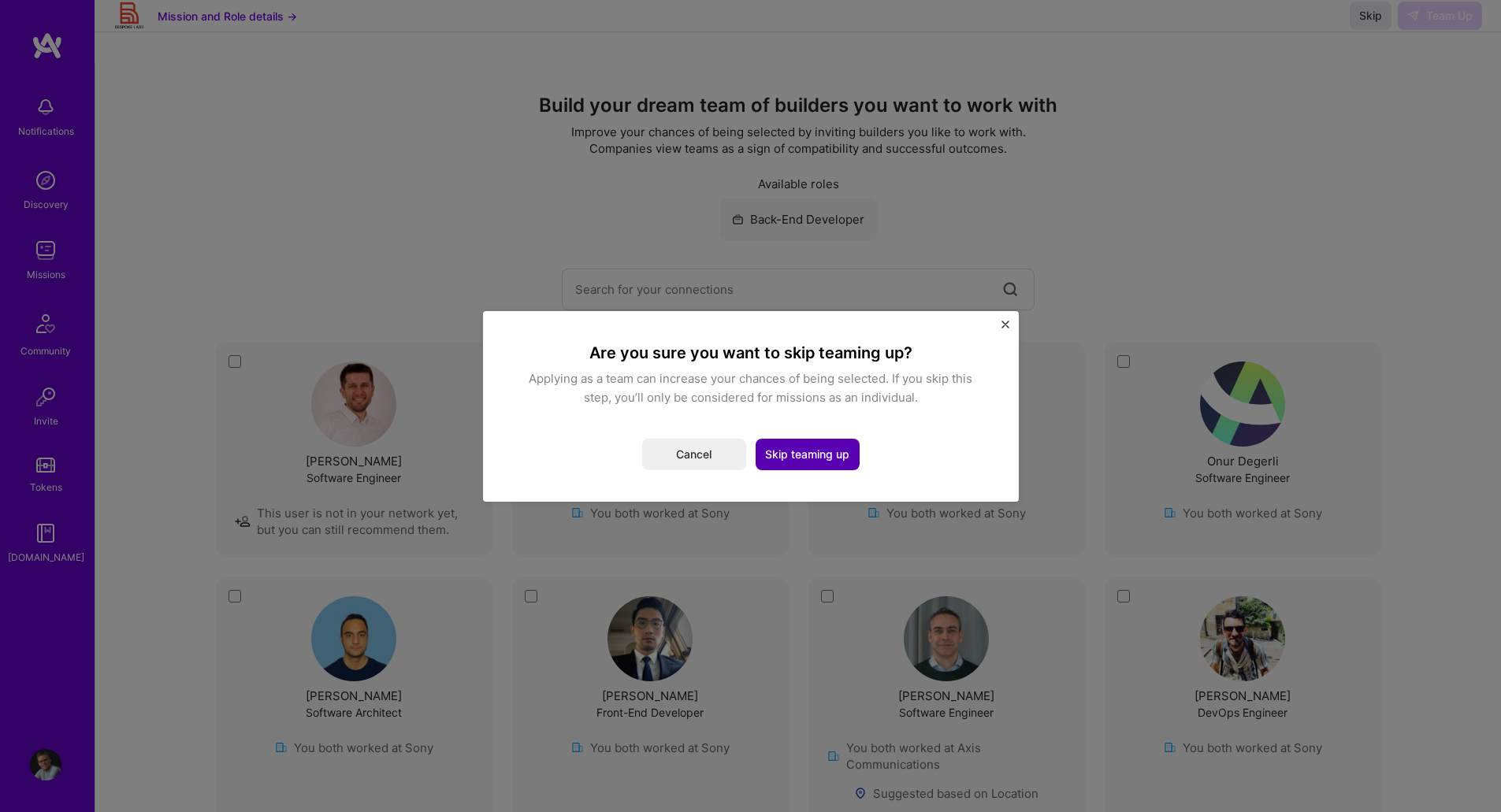
click at [814, 459] on button "Skip teaming up" at bounding box center [808, 454] width 104 height 32
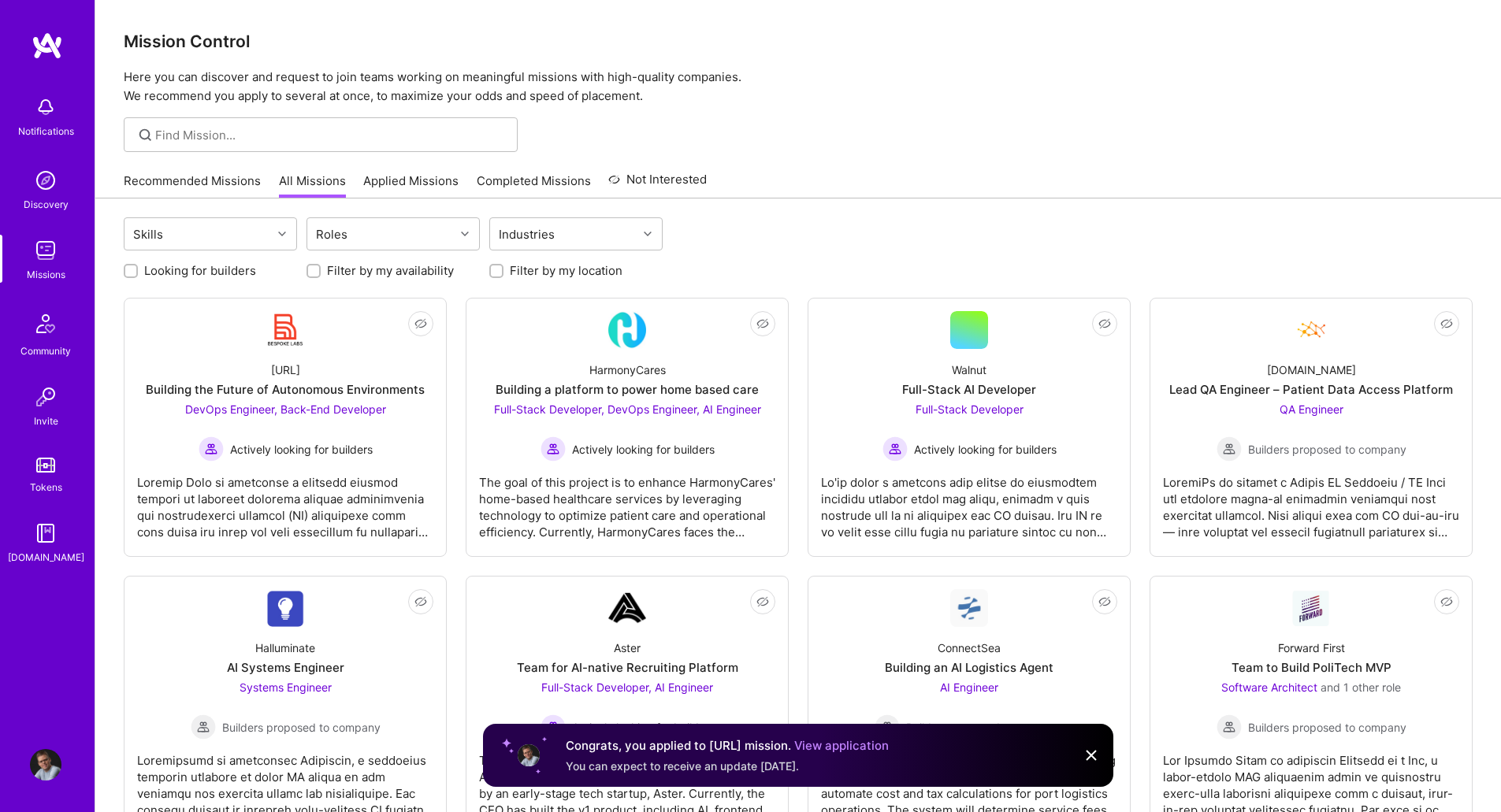
click at [889, 746] on link "View application" at bounding box center [841, 746] width 94 height 15
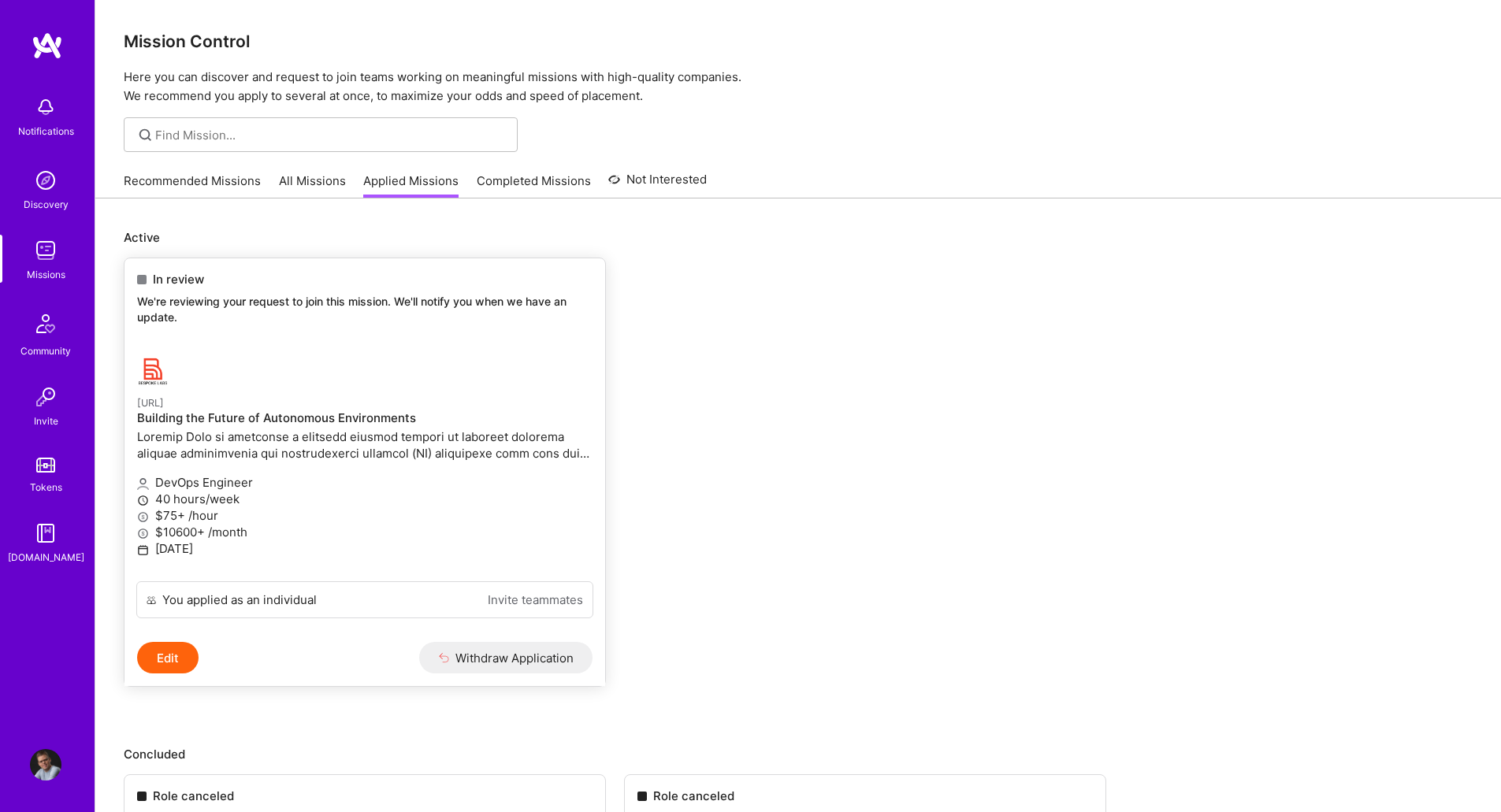
click at [336, 358] on div at bounding box center [288, 372] width 303 height 32
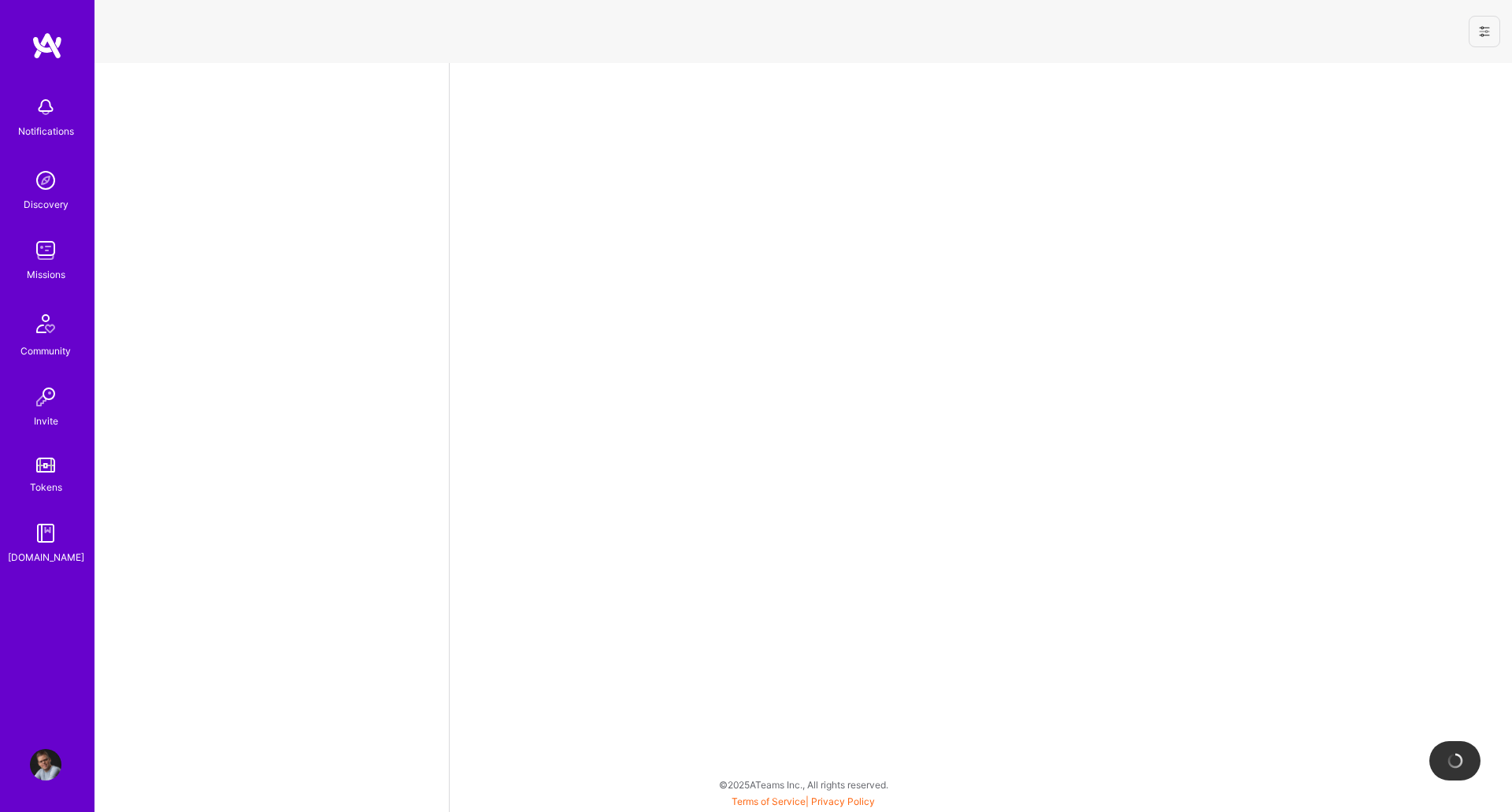
select select "SE"
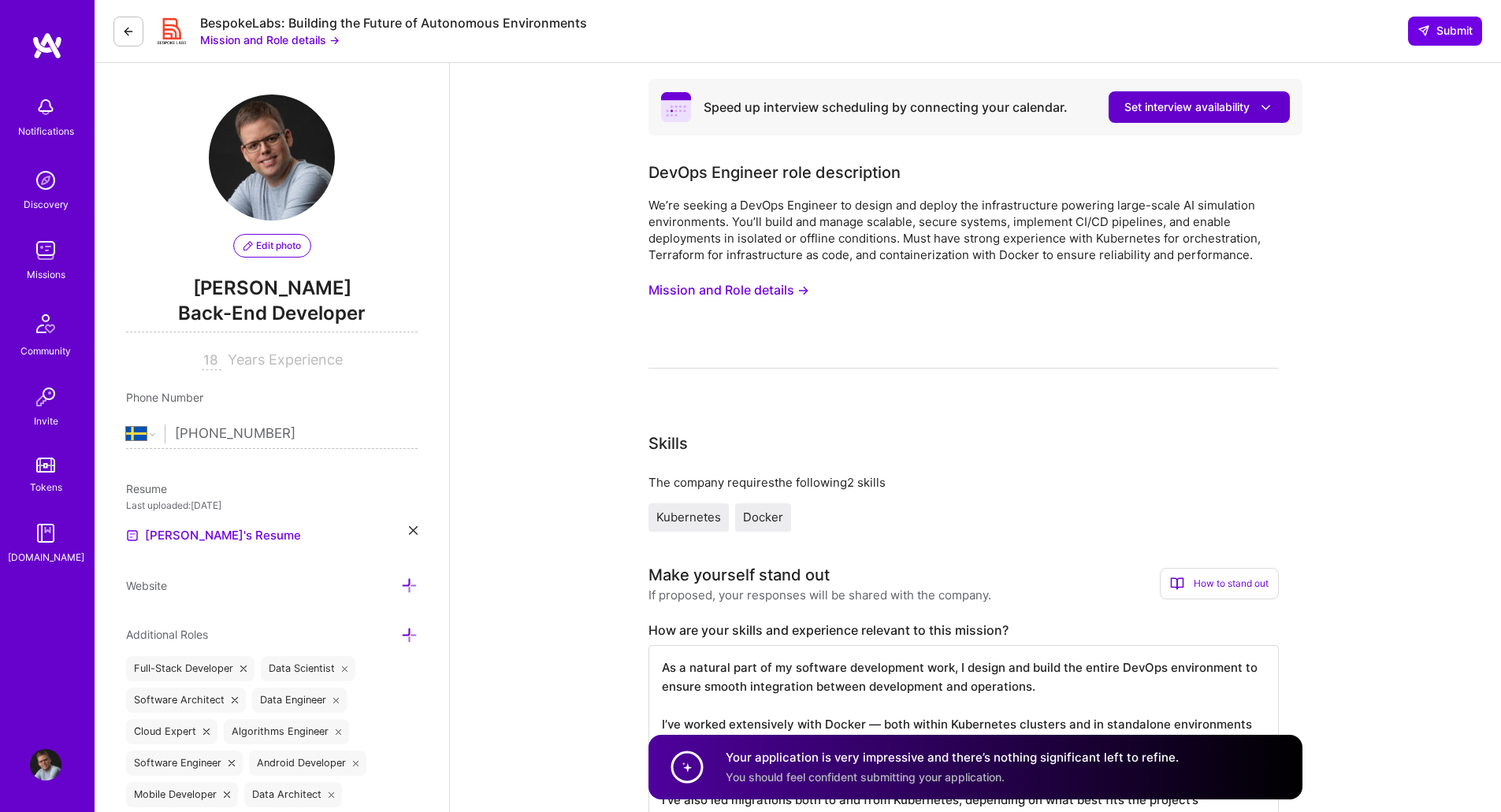
click at [1259, 104] on icon at bounding box center [1266, 107] width 17 height 17
click at [130, 37] on icon at bounding box center [128, 32] width 13 height 13
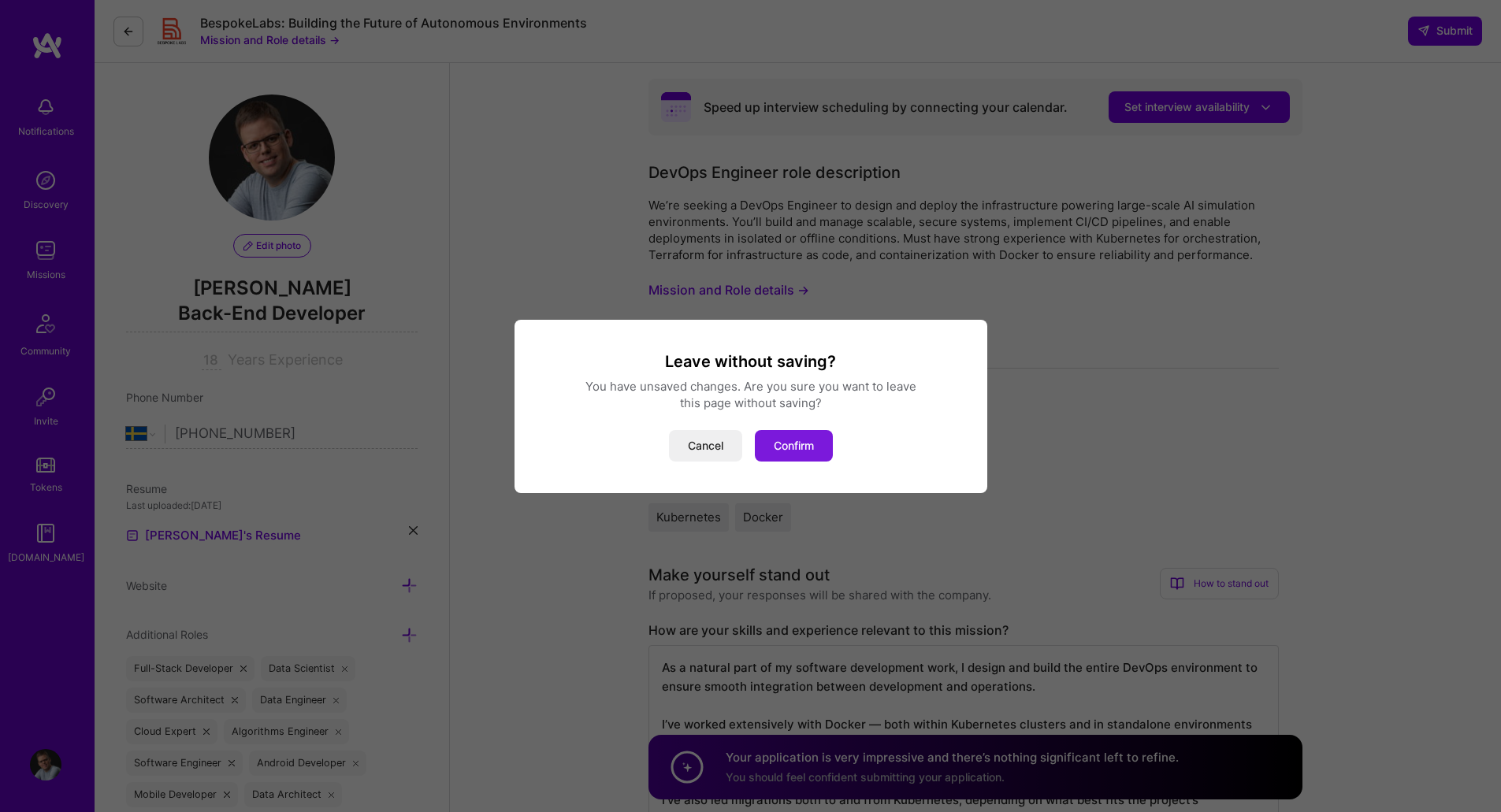
click at [770, 447] on button "Confirm" at bounding box center [794, 446] width 78 height 32
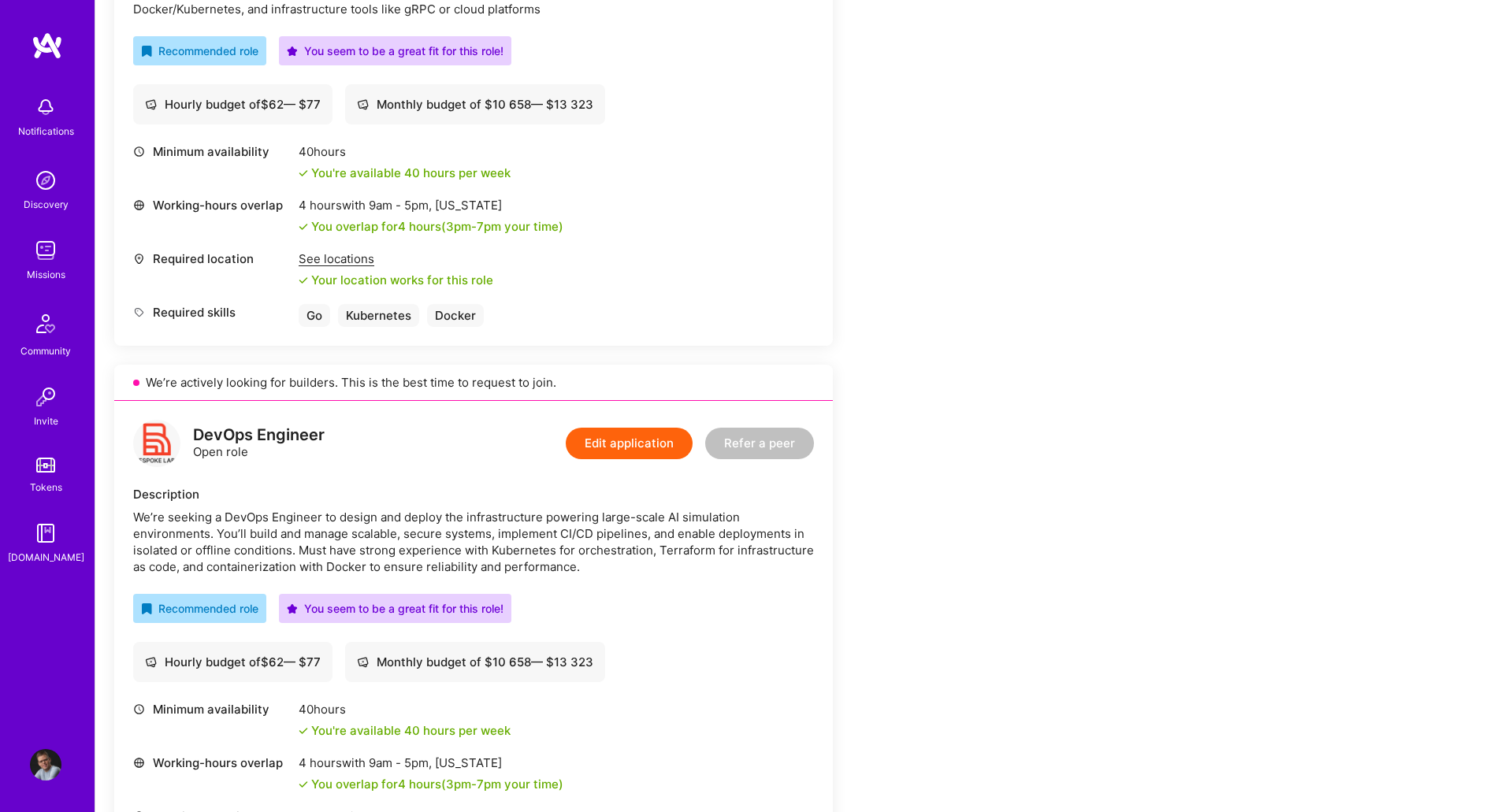
scroll to position [563, 0]
click at [633, 445] on button "Edit application" at bounding box center [629, 442] width 127 height 32
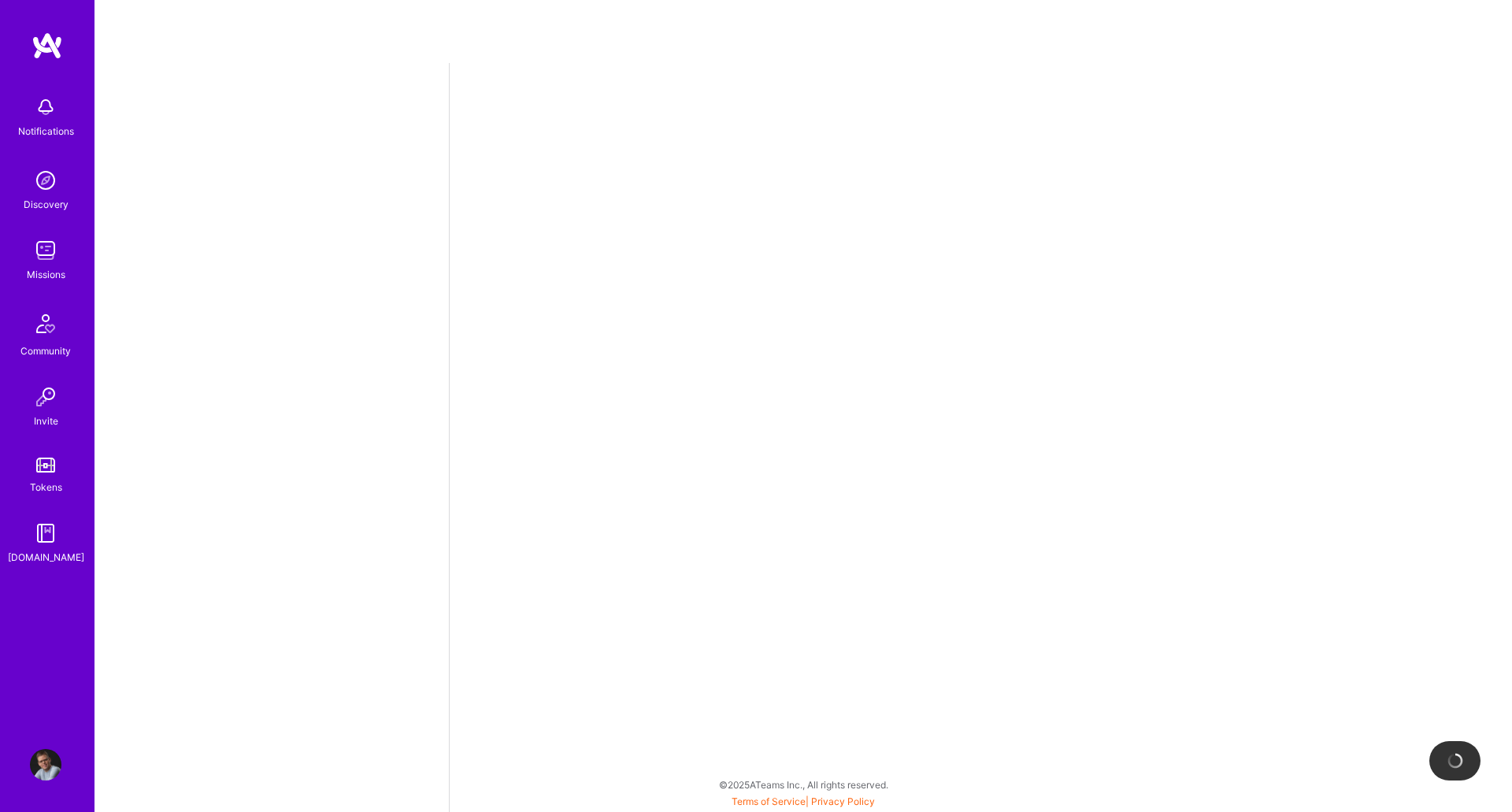
select select "SE"
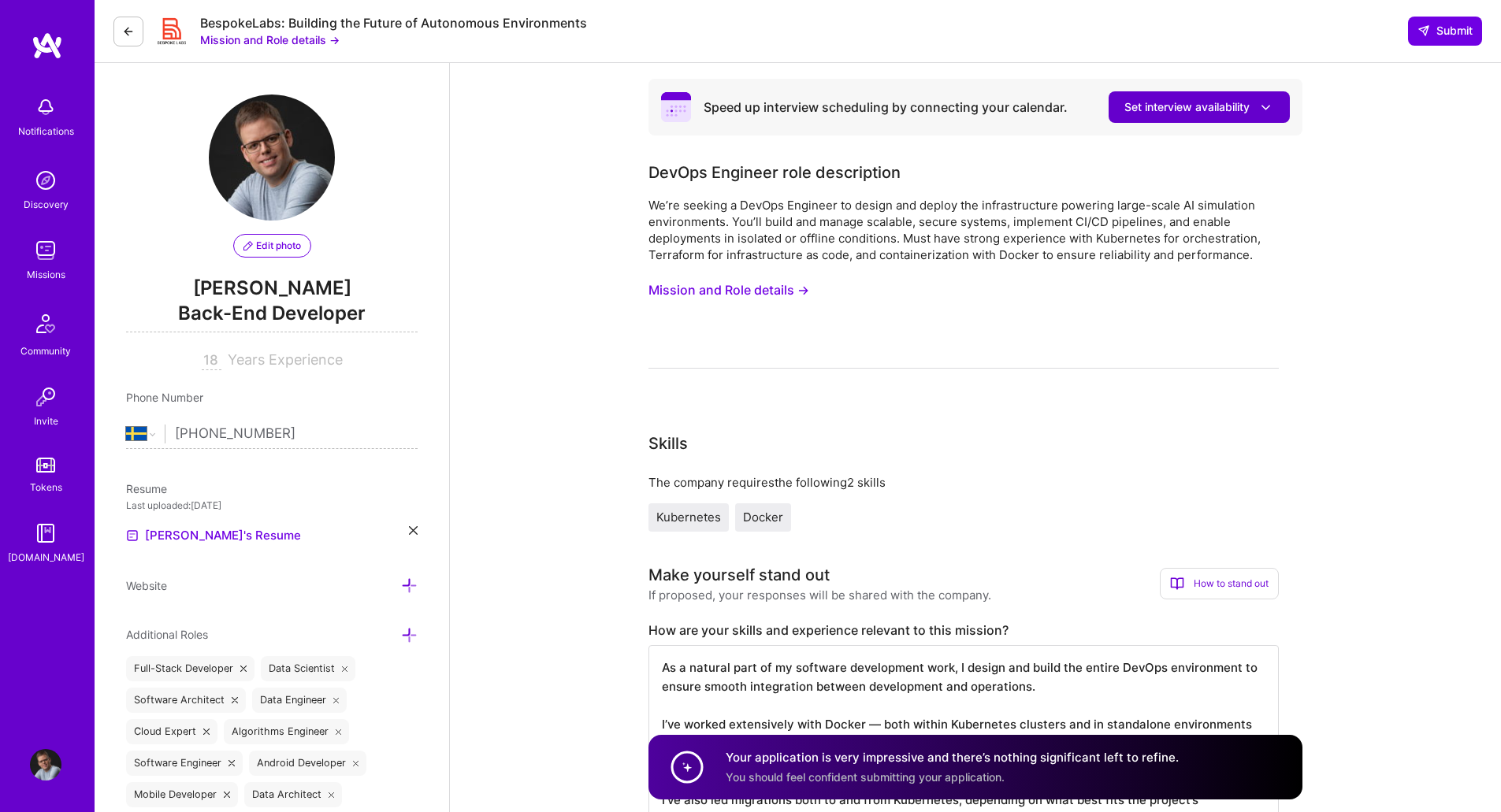
click at [1158, 103] on span "Set interview availability" at bounding box center [1199, 107] width 150 height 17
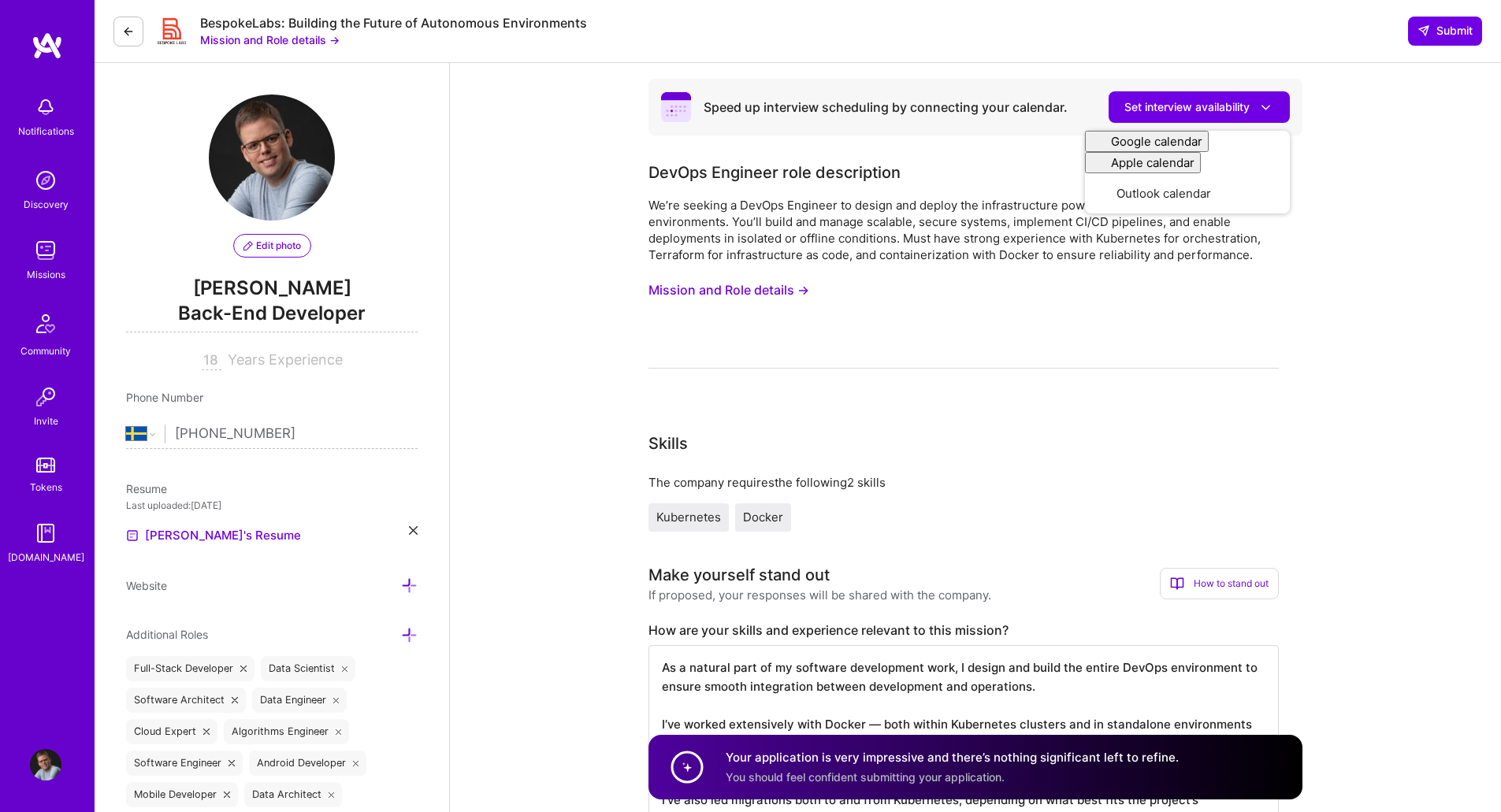
click at [812, 100] on div "Speed up interview scheduling by connecting your calendar." at bounding box center [886, 107] width 364 height 17
click at [47, 758] on img at bounding box center [46, 765] width 32 height 32
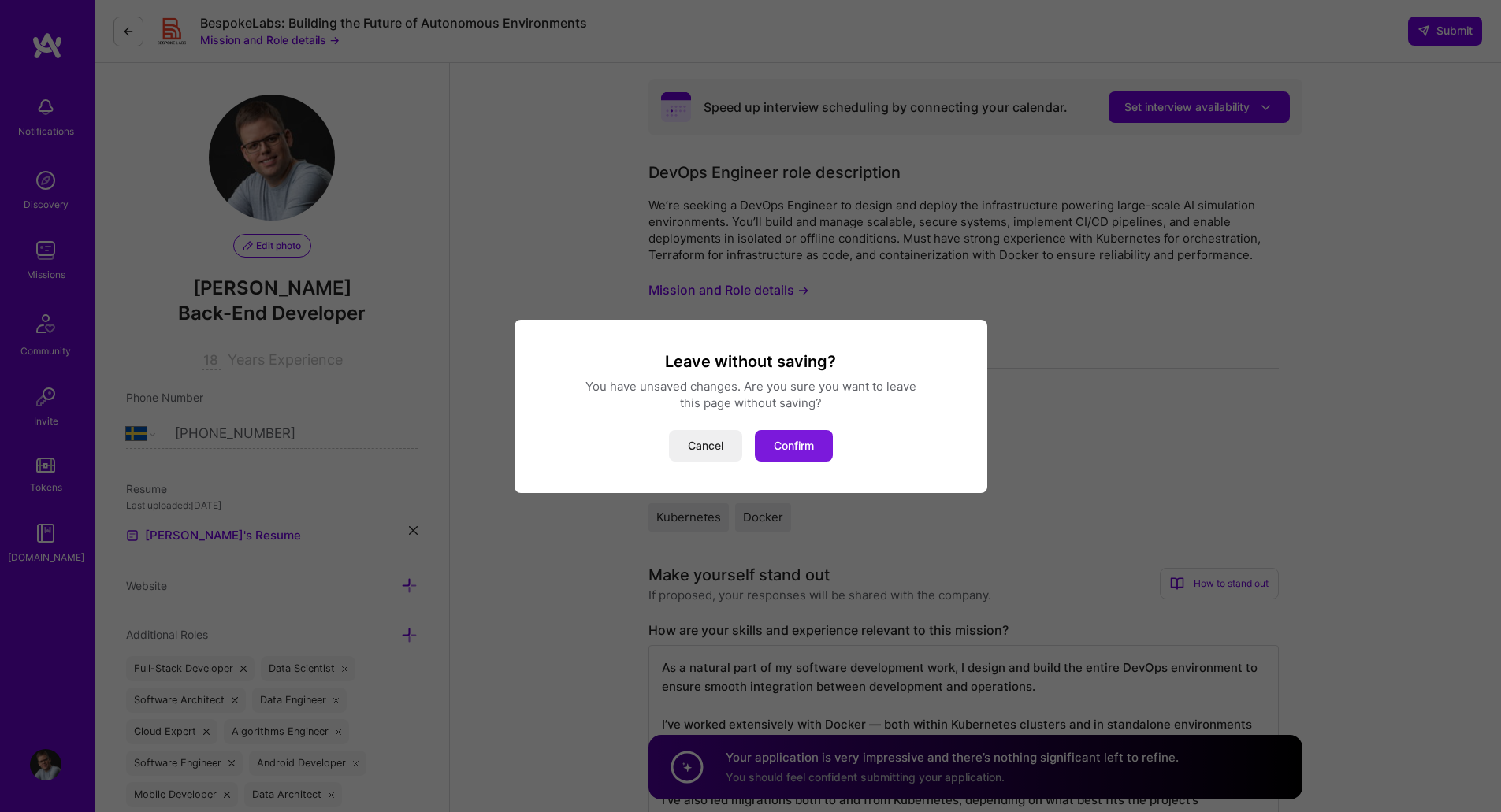
click at [809, 444] on button "Confirm" at bounding box center [794, 446] width 78 height 32
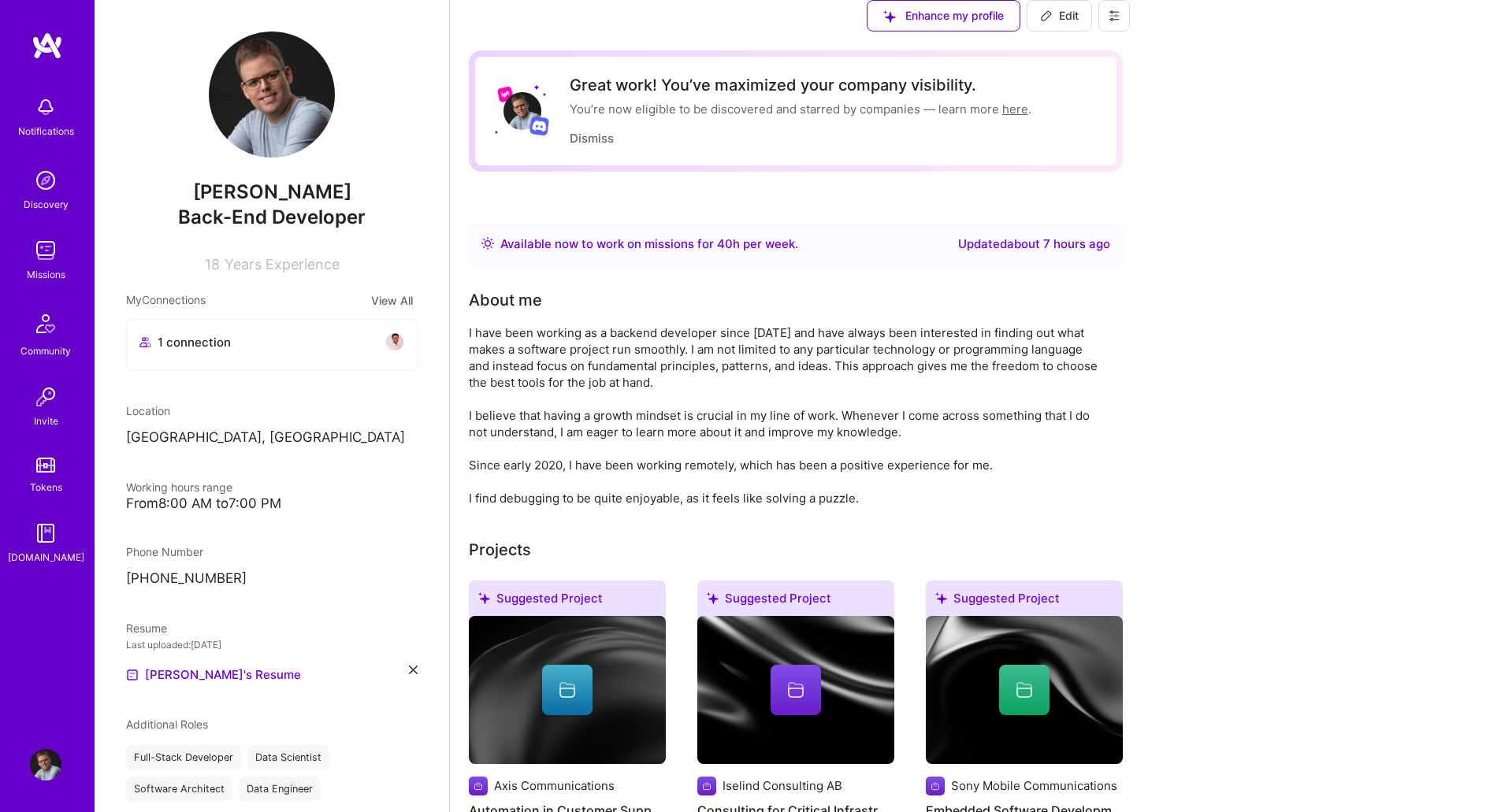
scroll to position [529, 0]
click at [179, 811] on icon at bounding box center [180, 822] width 8 height 5
click at [27, 251] on link "Missions" at bounding box center [45, 259] width 97 height 48
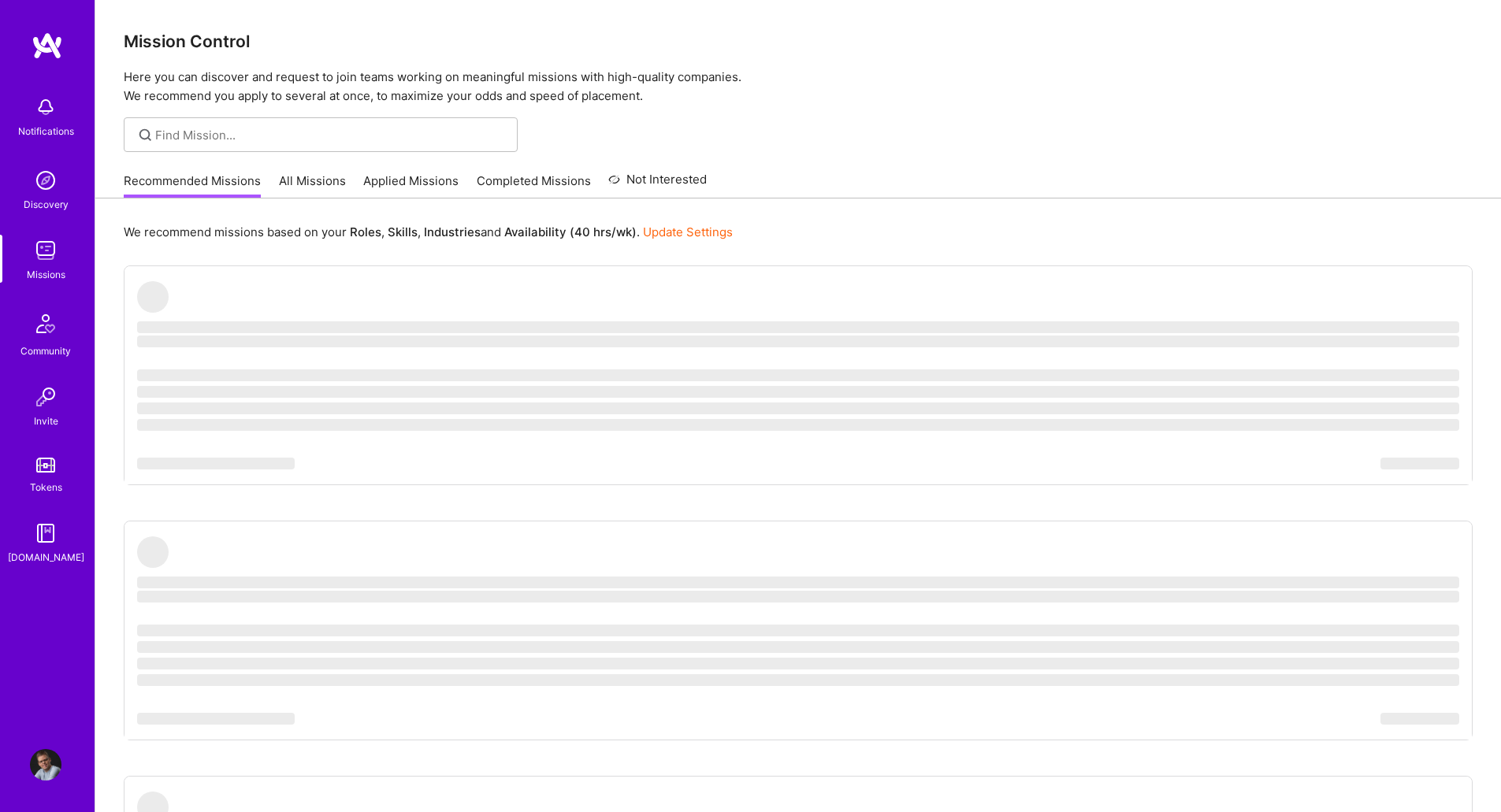
click at [431, 185] on link "Applied Missions" at bounding box center [411, 185] width 95 height 26
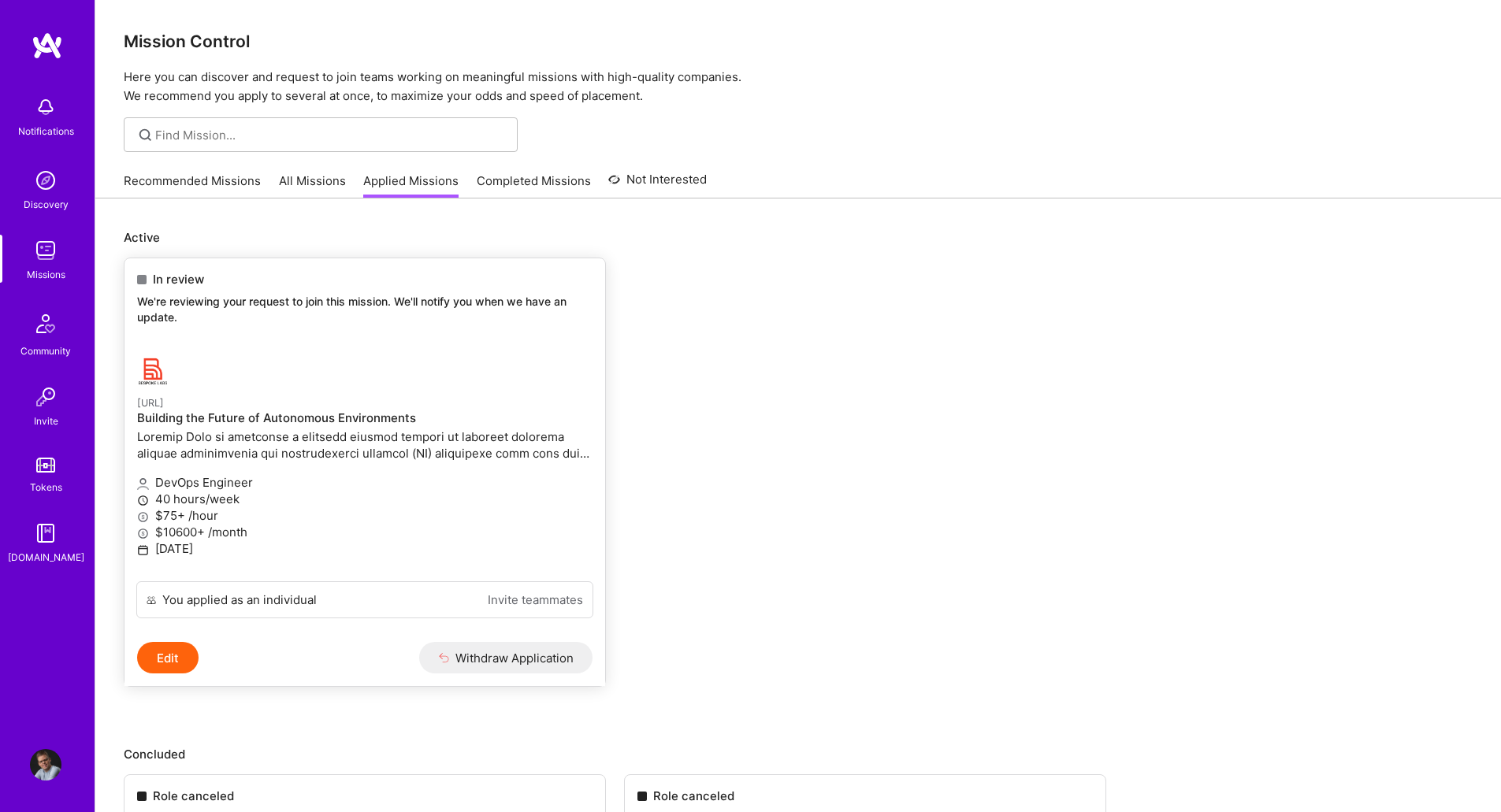
click at [359, 397] on p "[URL]" at bounding box center [364, 403] width 455 height 17
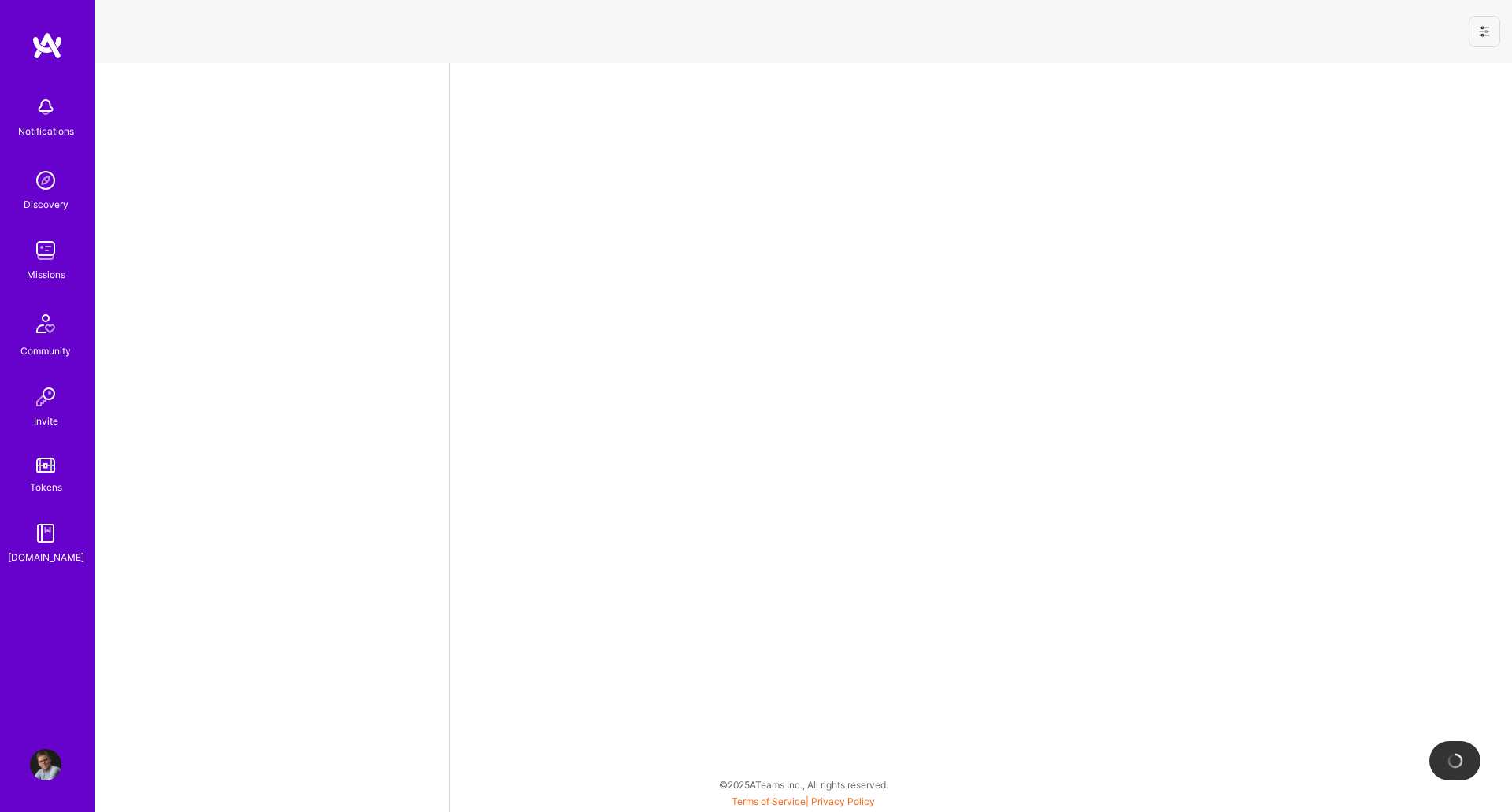
select select "SE"
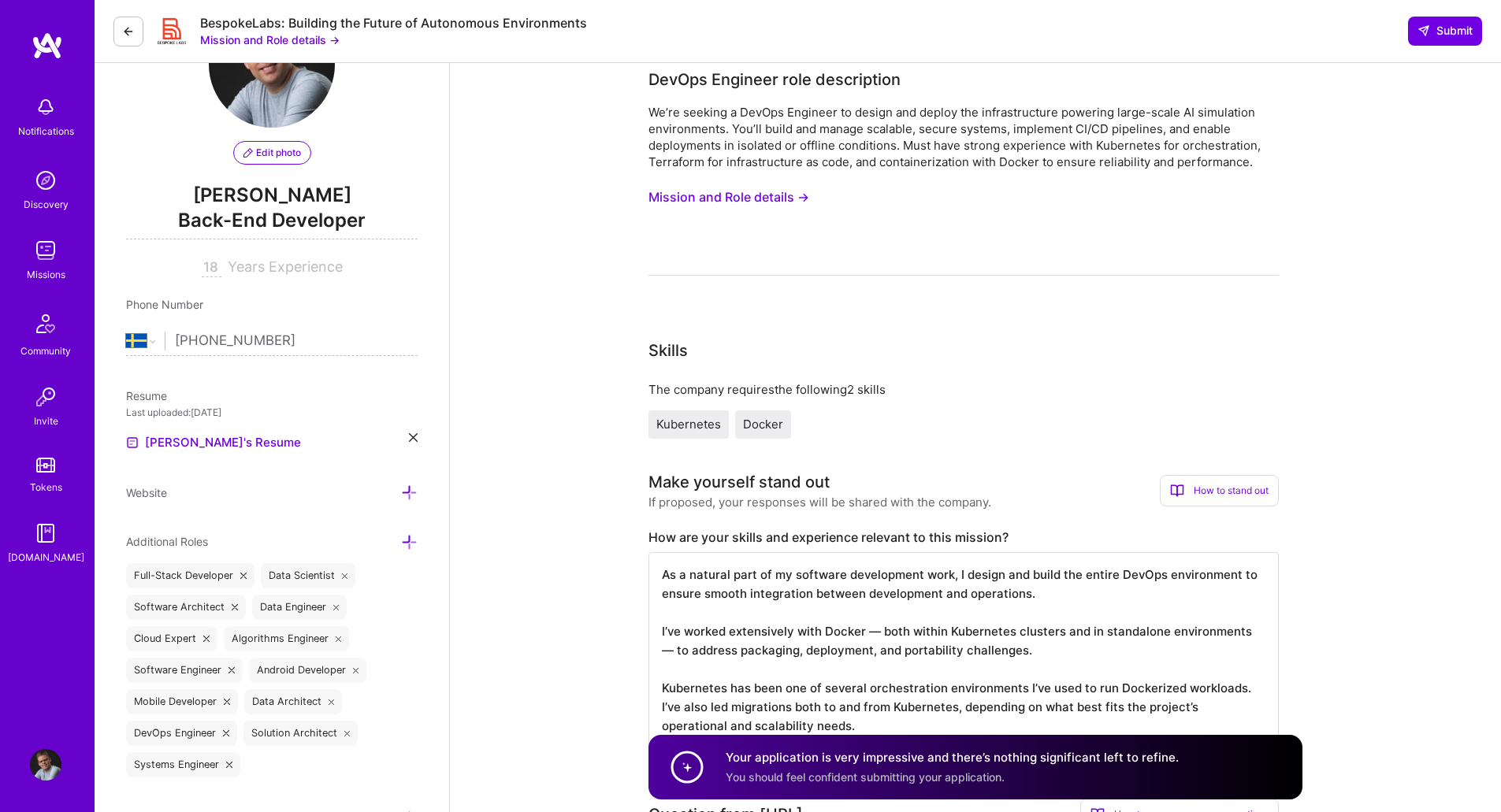
scroll to position [93, 0]
click at [728, 193] on button "Mission and Role details →" at bounding box center [728, 196] width 161 height 29
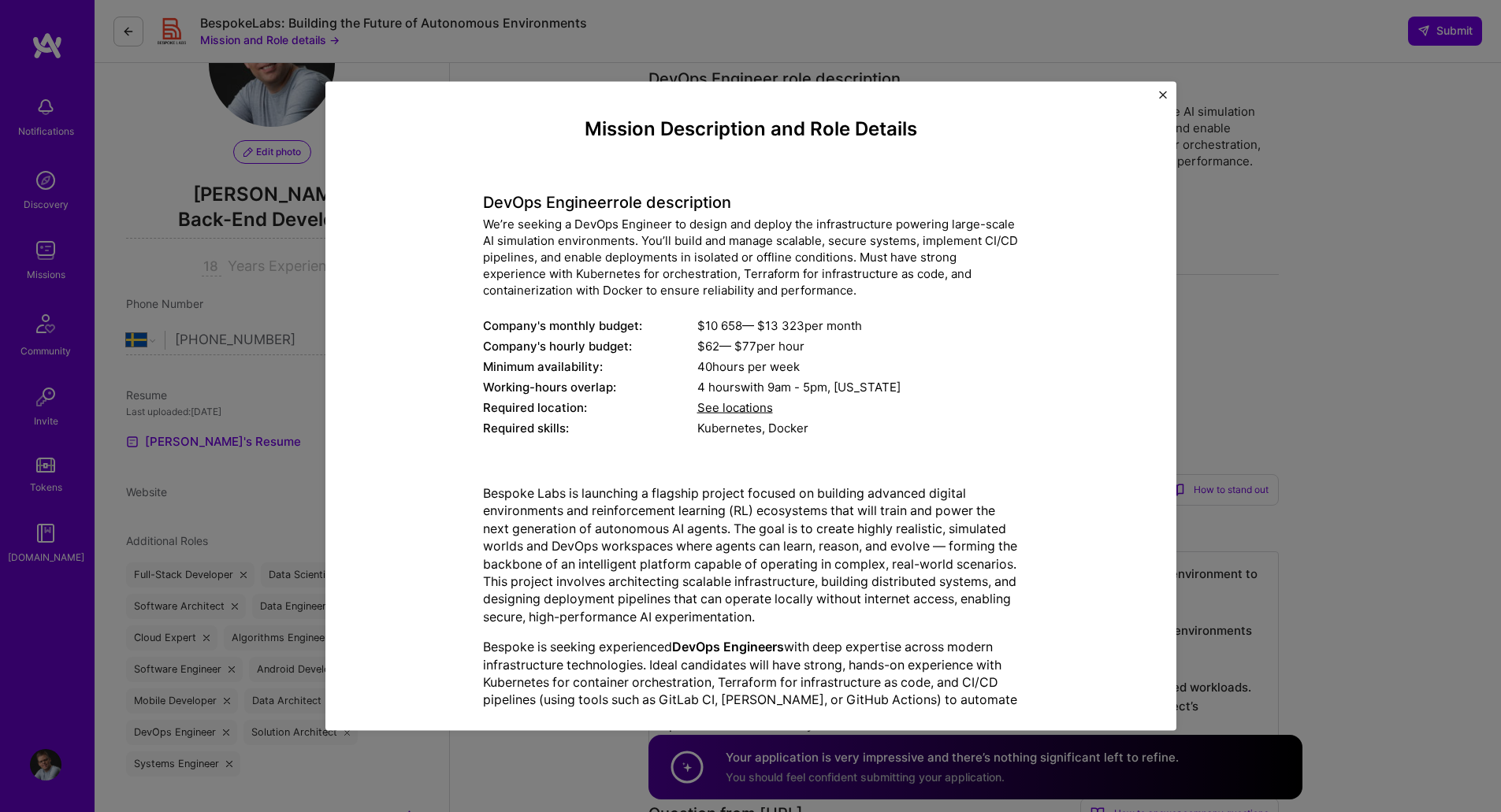
click at [1165, 99] on button "Close" at bounding box center [1163, 98] width 8 height 17
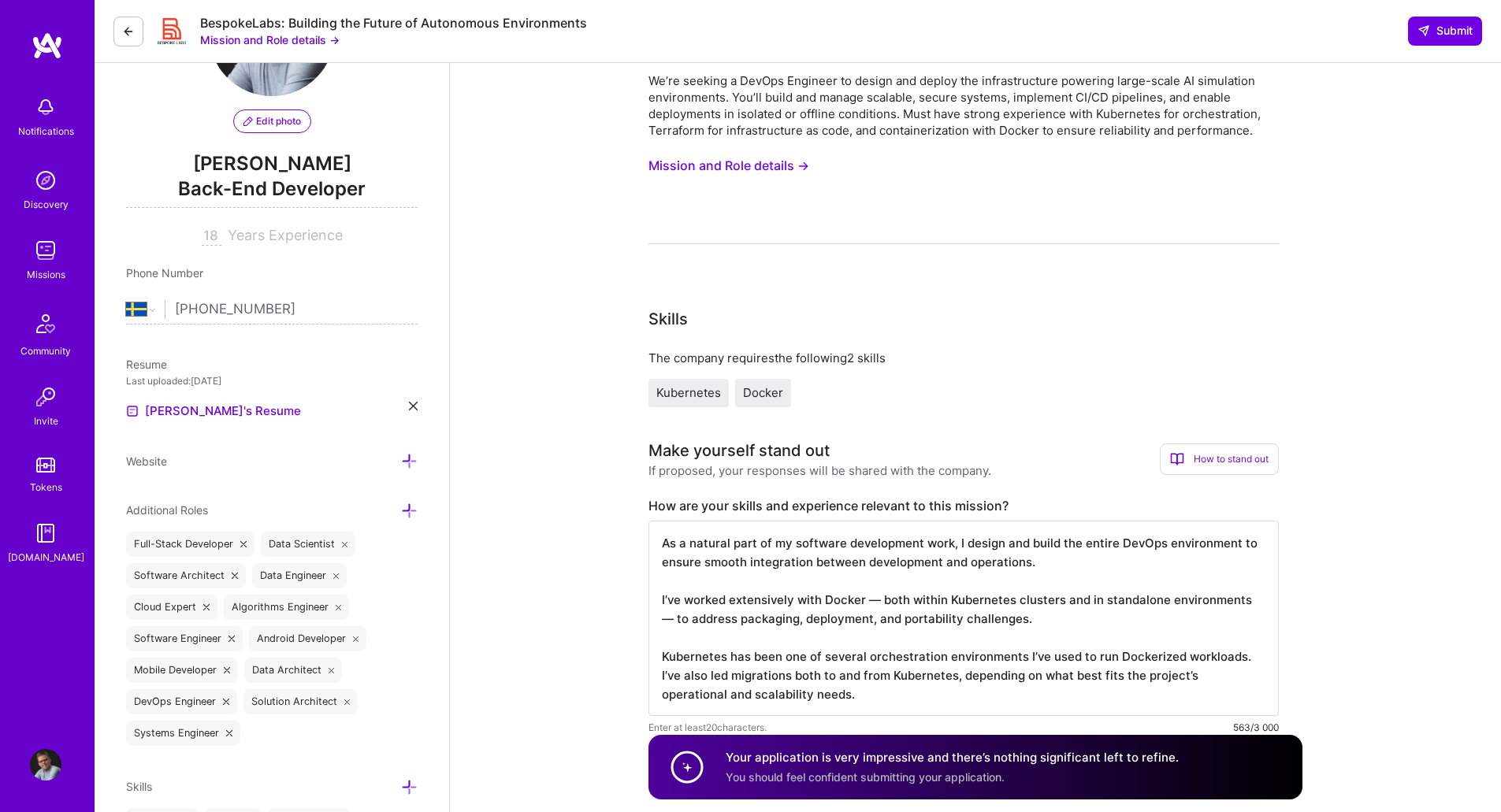
scroll to position [0, 0]
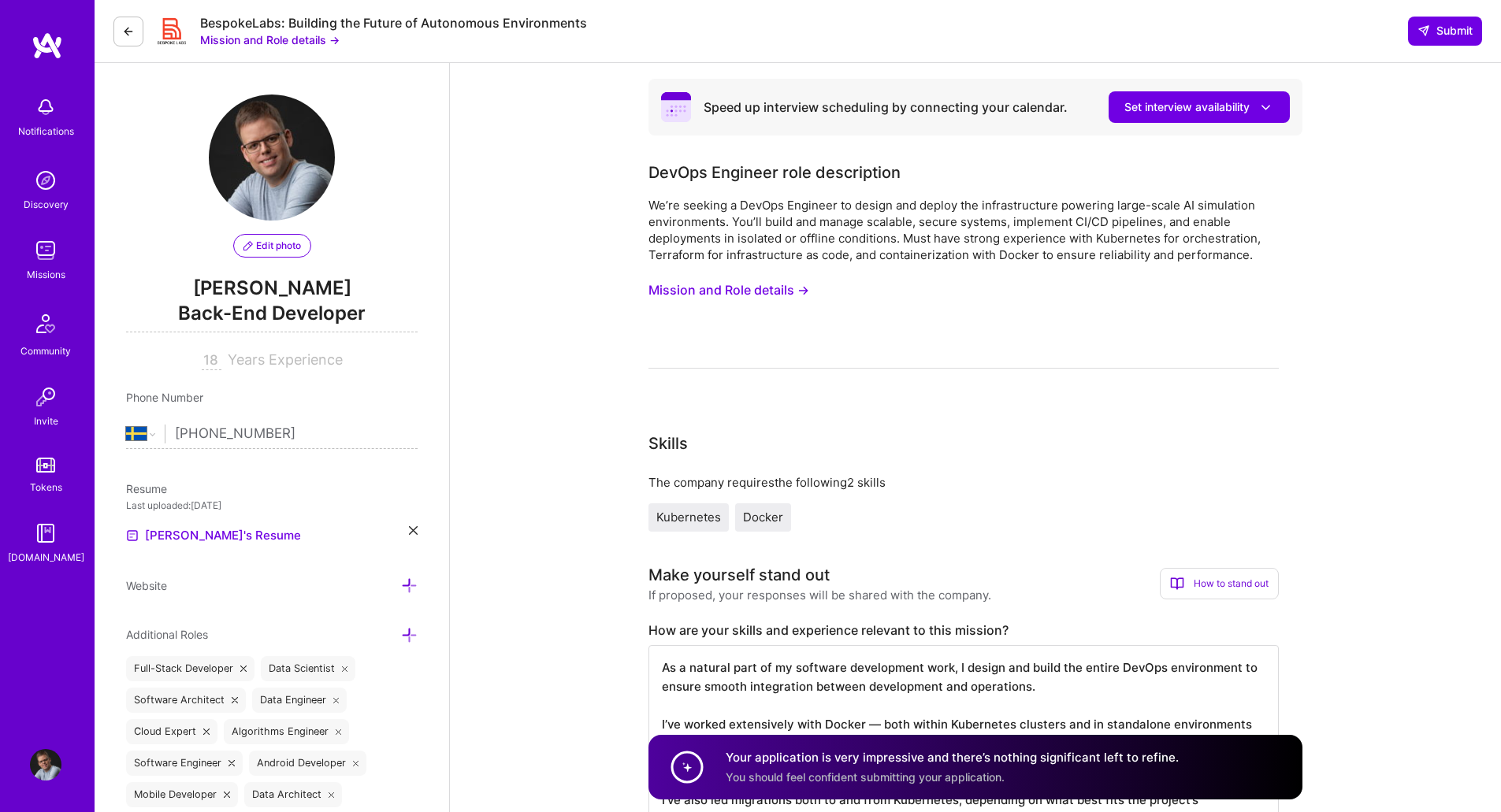
click at [287, 37] on button "Mission and Role details →" at bounding box center [270, 40] width 139 height 17
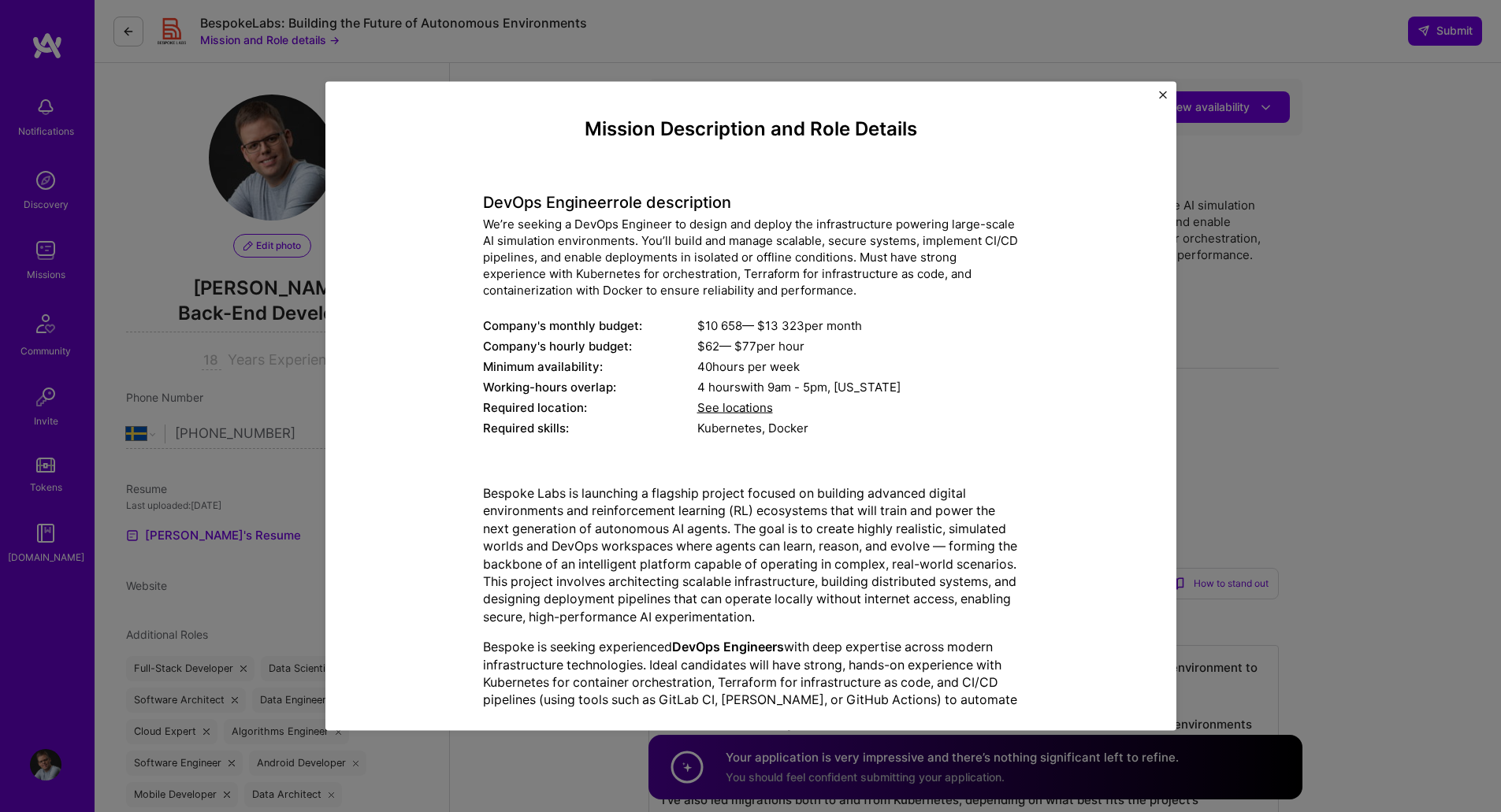
click at [1160, 98] on img "Close" at bounding box center [1163, 94] width 8 height 8
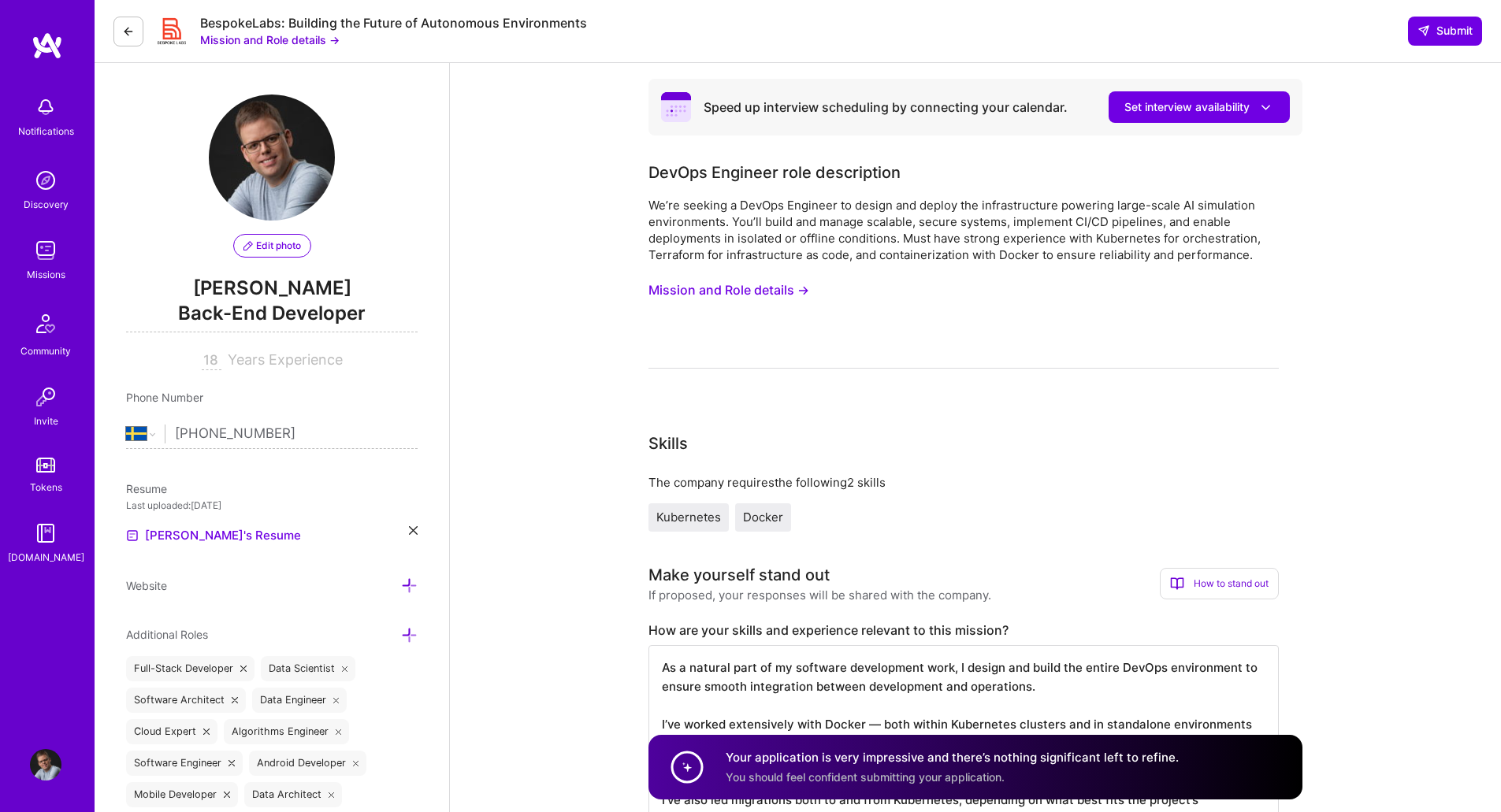
click at [121, 28] on button at bounding box center [128, 32] width 30 height 30
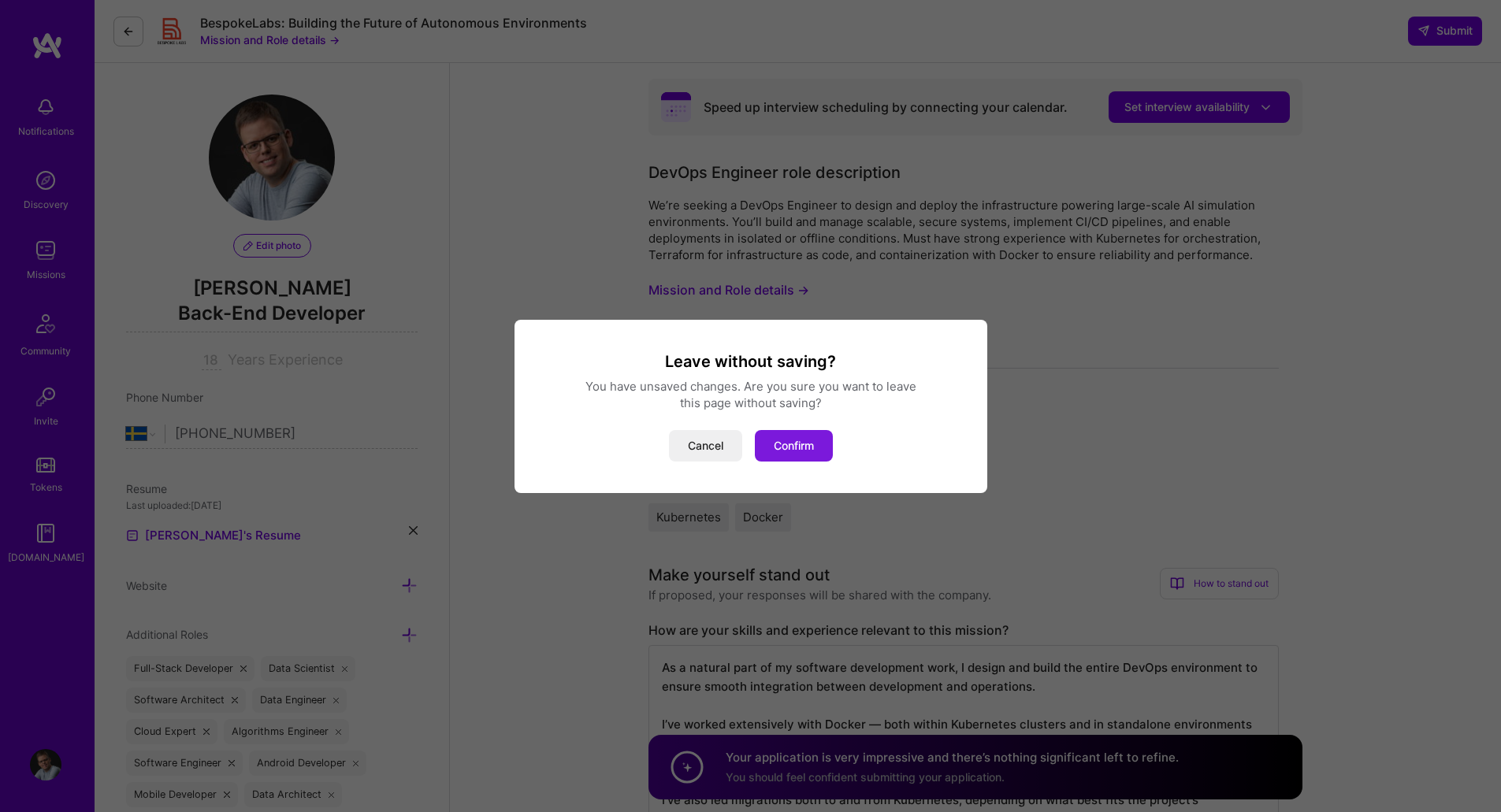
click at [823, 448] on button "Confirm" at bounding box center [794, 446] width 78 height 32
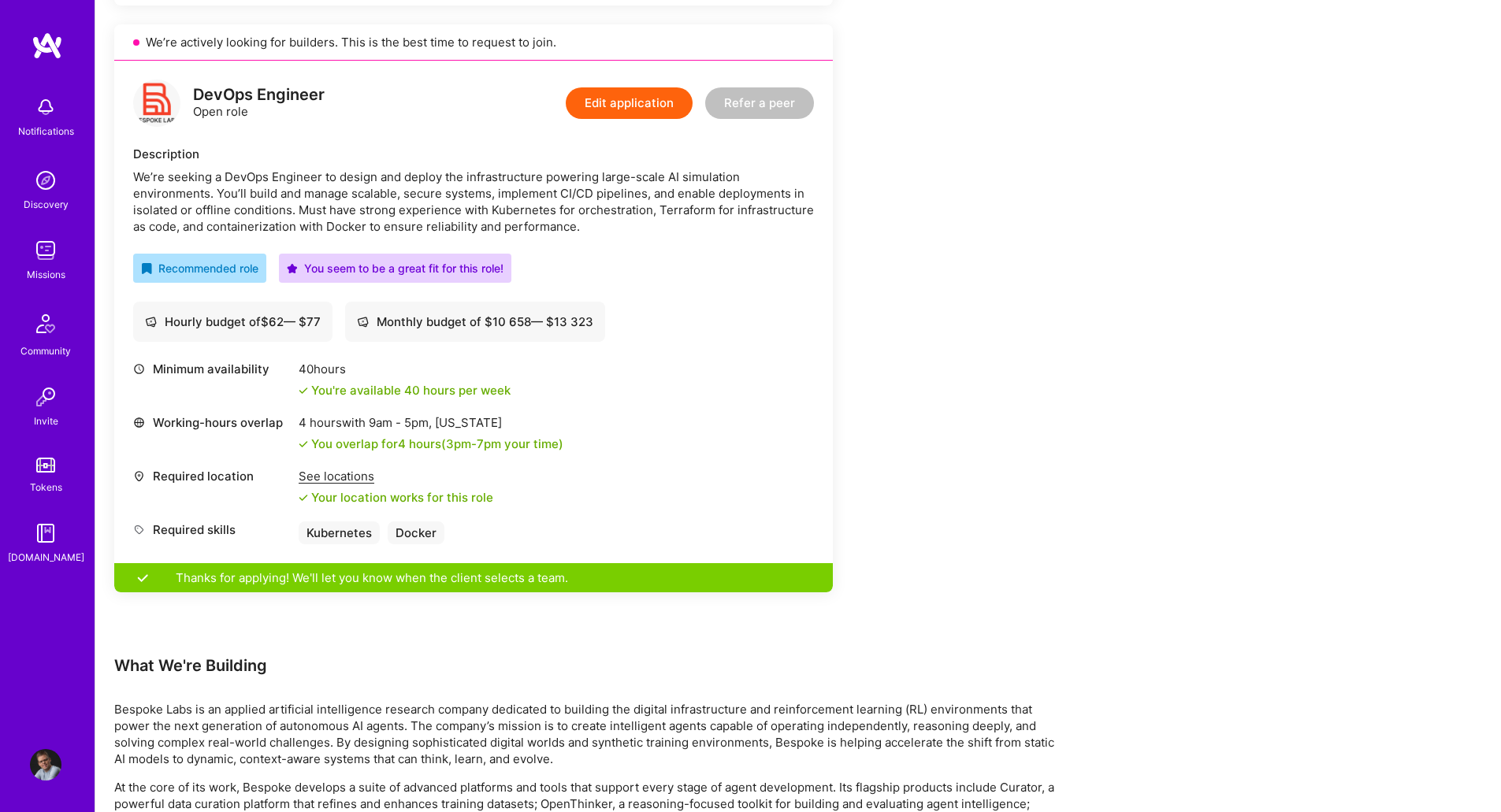
scroll to position [904, 0]
